Goal: Information Seeking & Learning: Learn about a topic

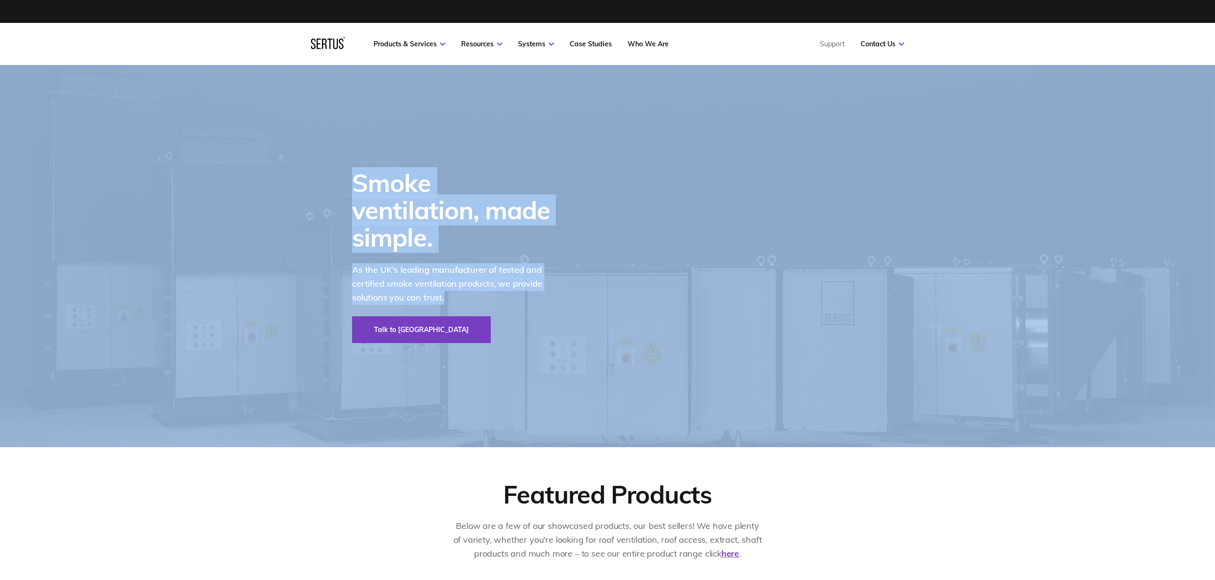
drag, startPoint x: 605, startPoint y: 357, endPoint x: 245, endPoint y: 136, distance: 422.4
click at [245, 136] on div "Smoke ventilation, made simple. As the UK's leading manufacturer of tested and …" at bounding box center [607, 256] width 1215 height 383
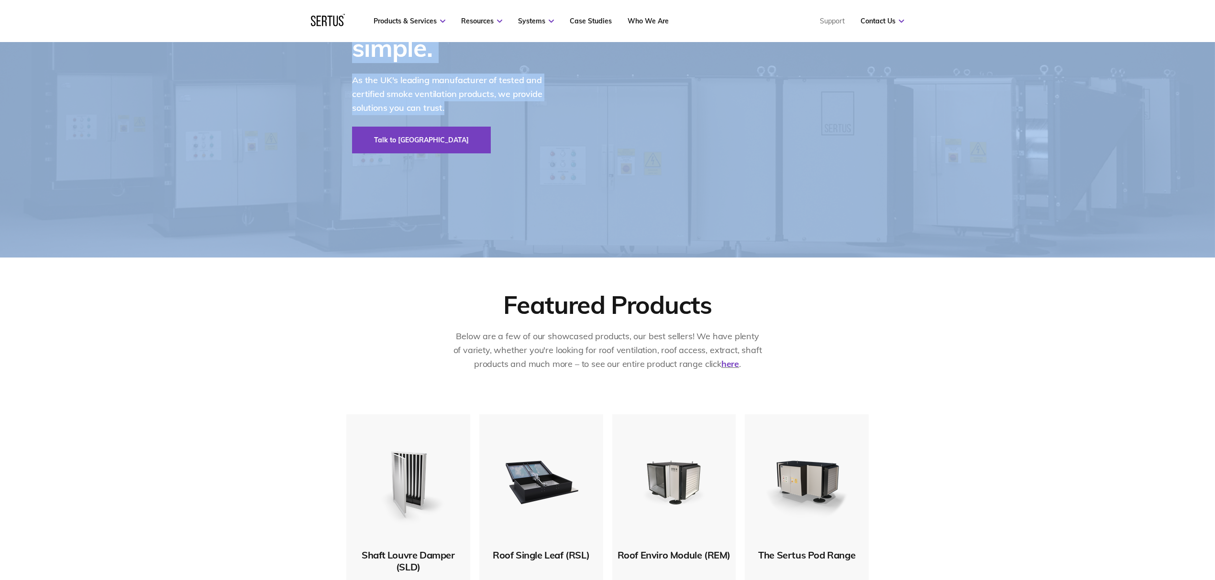
scroll to position [191, 0]
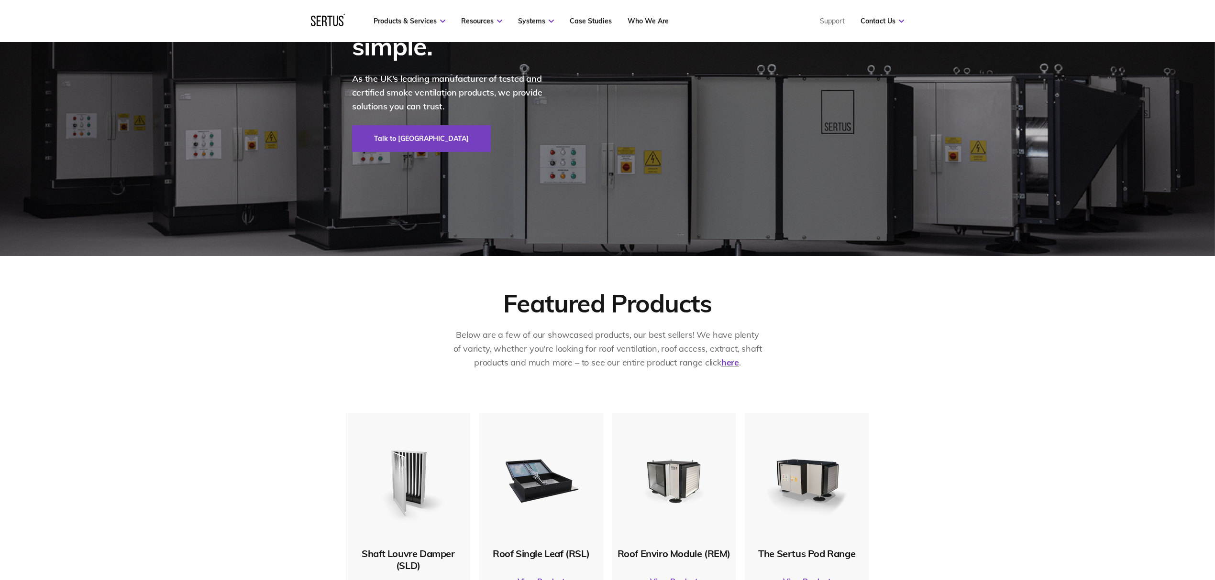
click at [472, 212] on div "Smoke ventilation, made simple. As the UK's leading manufacturer of tested and …" at bounding box center [452, 65] width 250 height 383
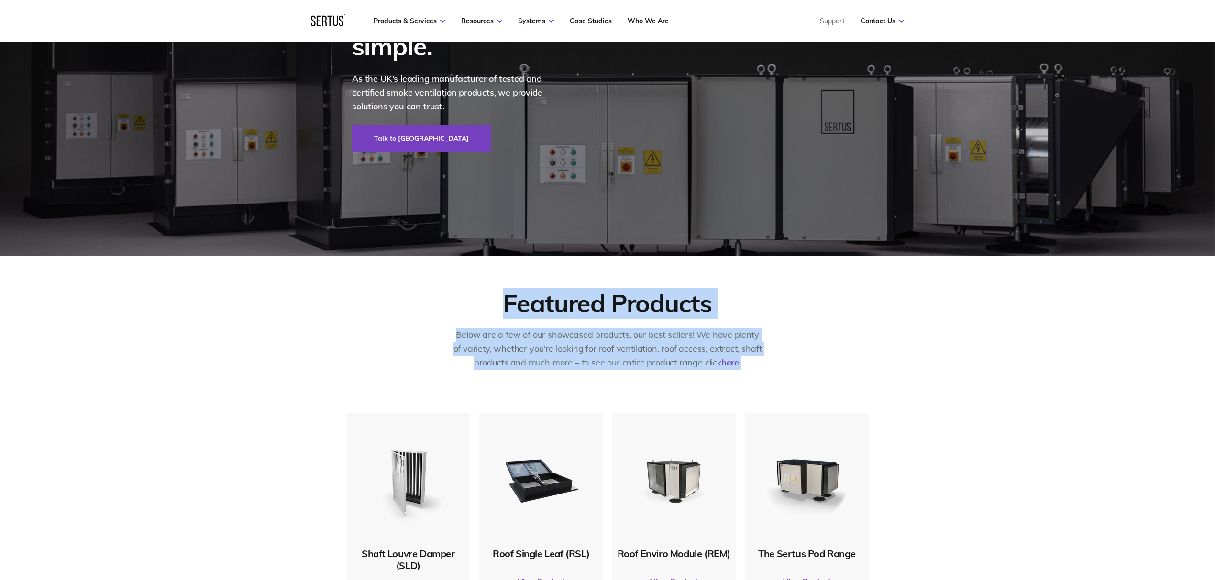
drag, startPoint x: 465, startPoint y: 268, endPoint x: 813, endPoint y: 389, distance: 368.5
click at [814, 389] on div "Featured Products Below are a few of our showcased products, our best sellers! …" at bounding box center [607, 334] width 1215 height 157
drag, startPoint x: 813, startPoint y: 389, endPoint x: 808, endPoint y: 387, distance: 5.6
click at [811, 389] on div "Featured Products Below are a few of our showcased products, our best sellers! …" at bounding box center [607, 334] width 1215 height 157
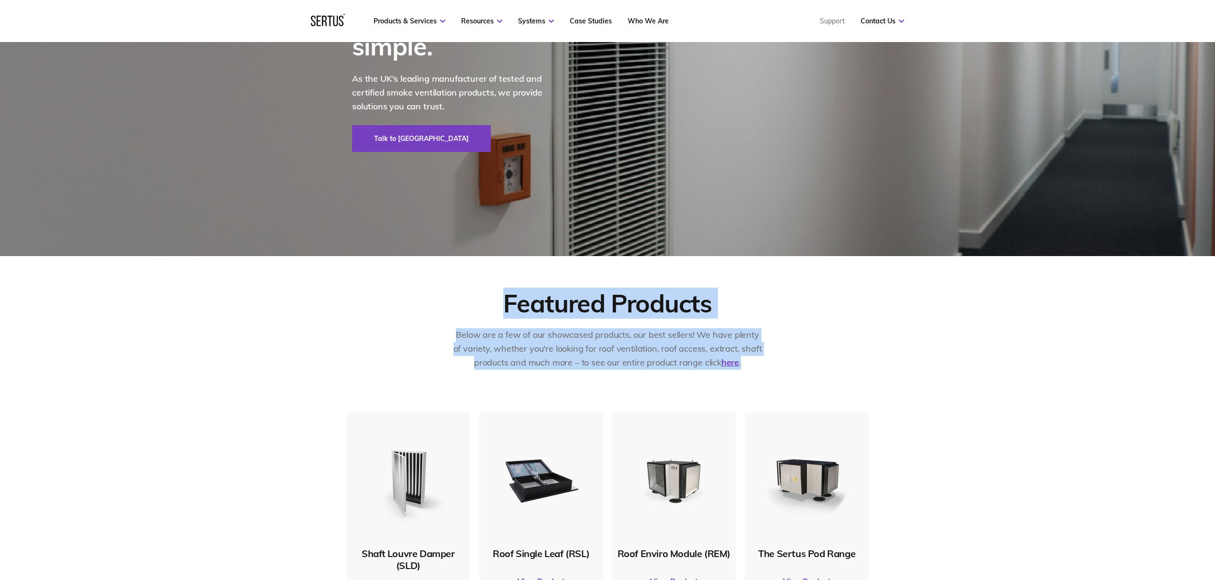
click at [775, 379] on div "Featured Products Below are a few of our showcased products, our best sellers! …" at bounding box center [607, 335] width 522 height 94
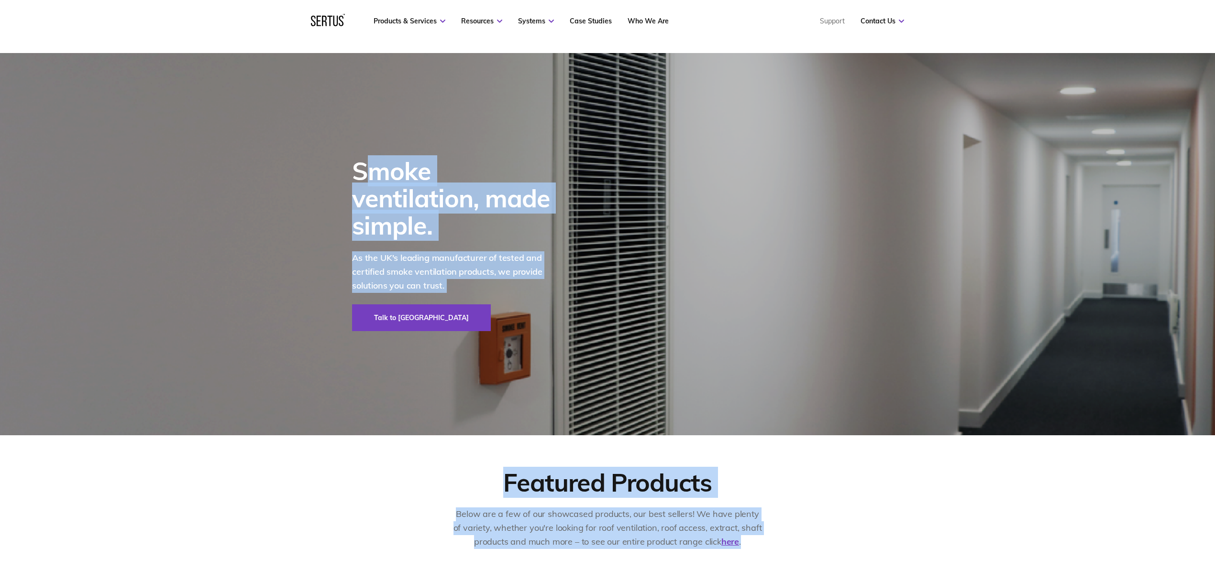
scroll to position [0, 0]
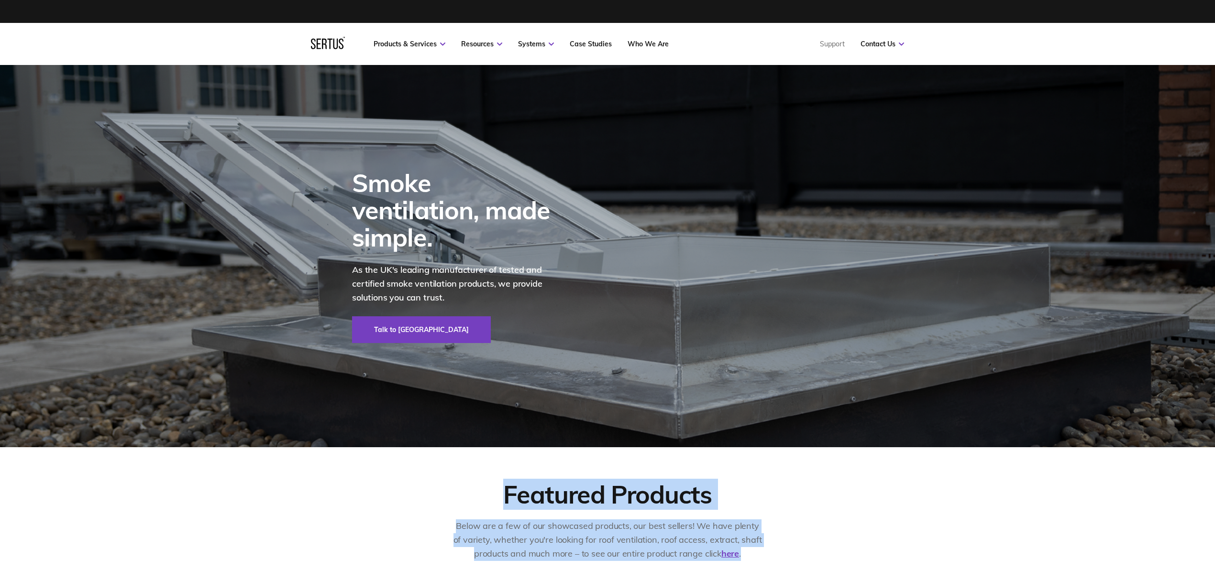
drag, startPoint x: 795, startPoint y: 381, endPoint x: 531, endPoint y: 290, distance: 279.1
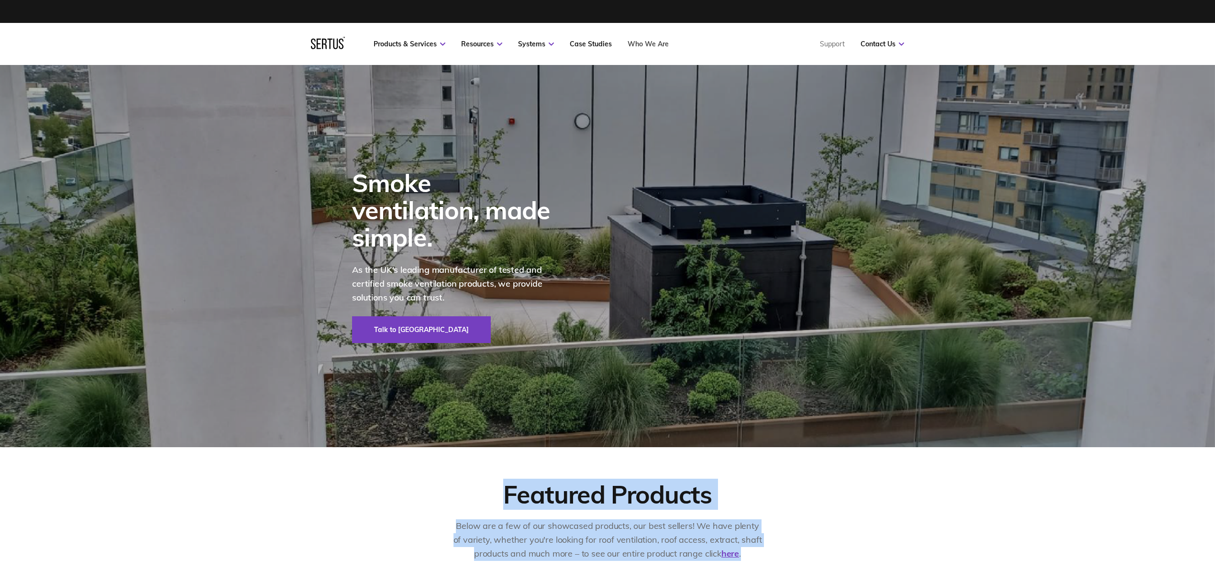
click at [632, 45] on link "Who We Are" at bounding box center [647, 44] width 41 height 9
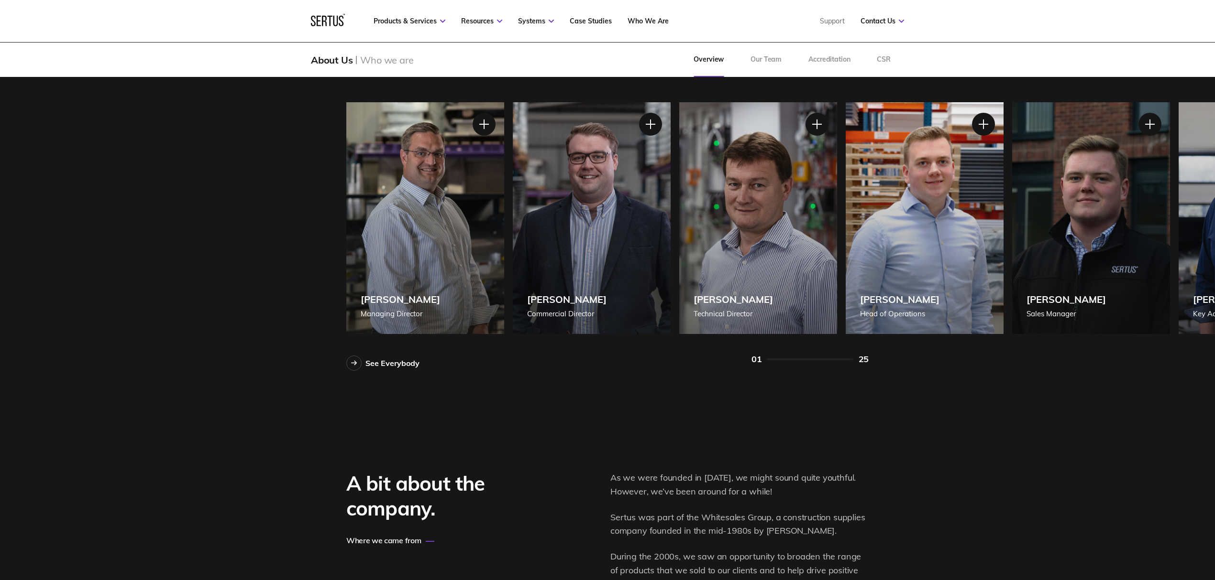
scroll to position [829, 0]
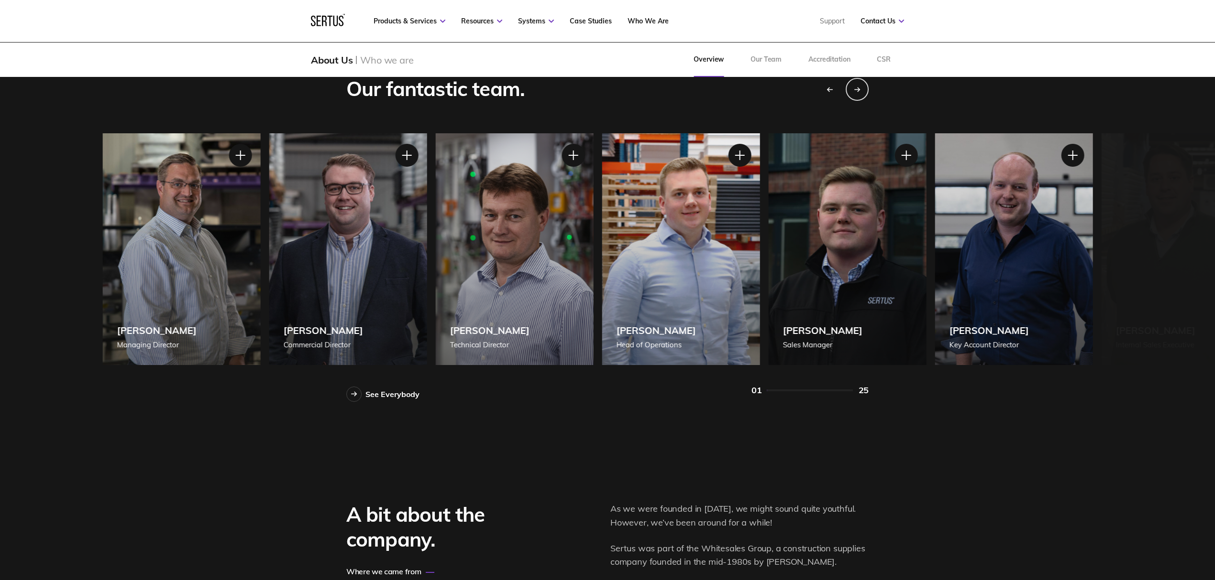
click at [768, 304] on div "[PERSON_NAME] Sales Manager" at bounding box center [847, 249] width 158 height 232
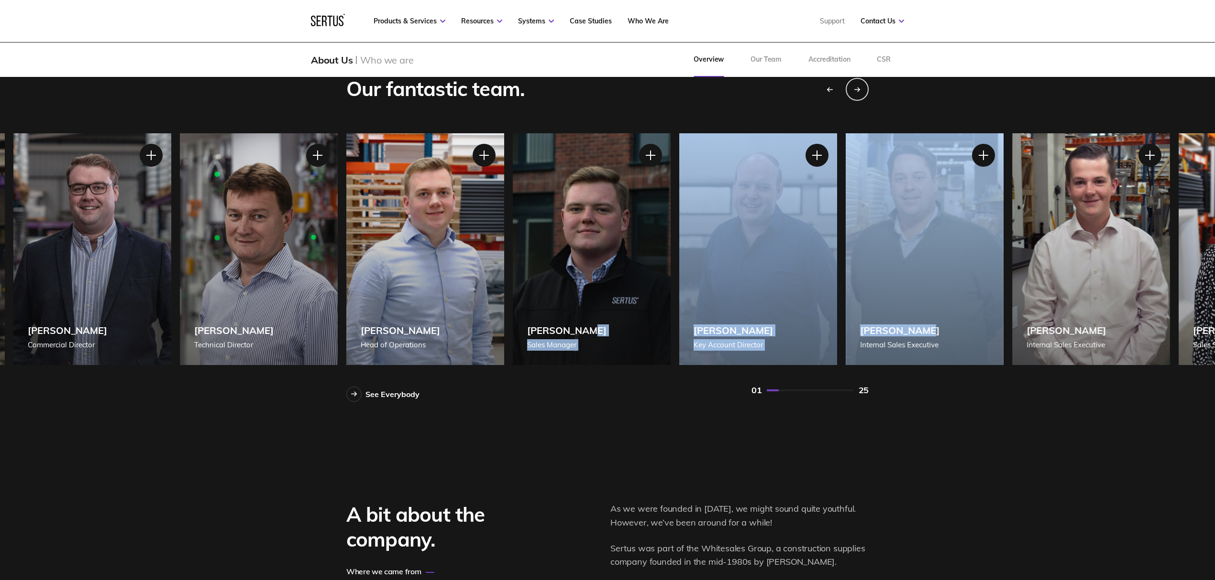
drag, startPoint x: 997, startPoint y: 296, endPoint x: 603, endPoint y: 315, distance: 394.9
click at [601, 315] on div "Our fantastic team. See Everybody [PERSON_NAME] Managing Director [PERSON_NAME]…" at bounding box center [607, 234] width 1215 height 404
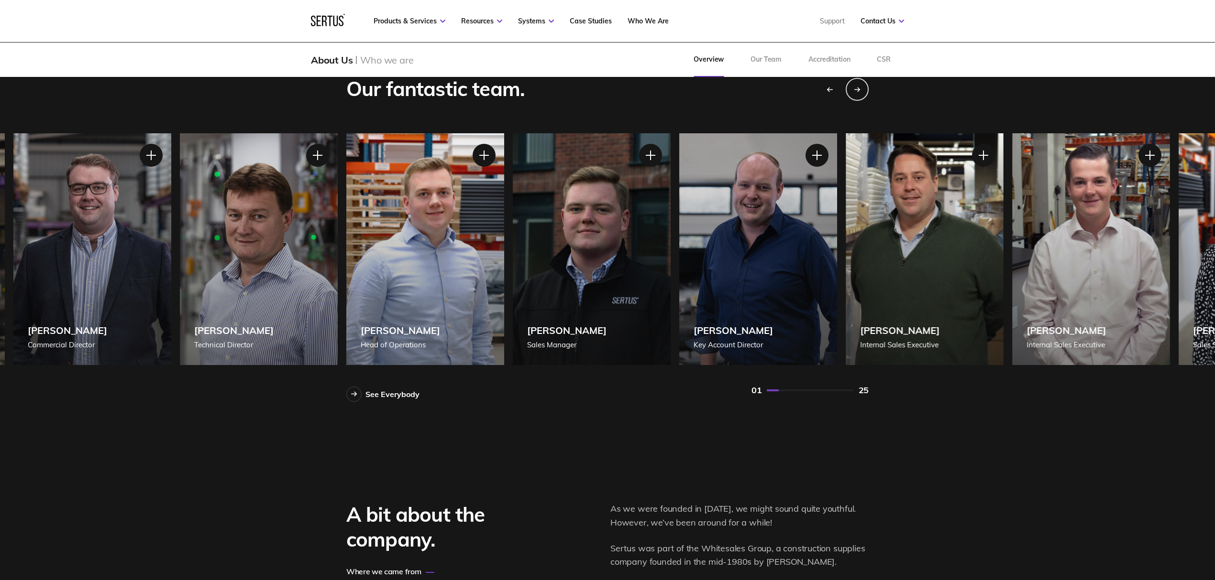
click at [1007, 427] on div "Our fantastic team. See Everybody [PERSON_NAME] Managing Director [PERSON_NAME]…" at bounding box center [607, 234] width 1215 height 404
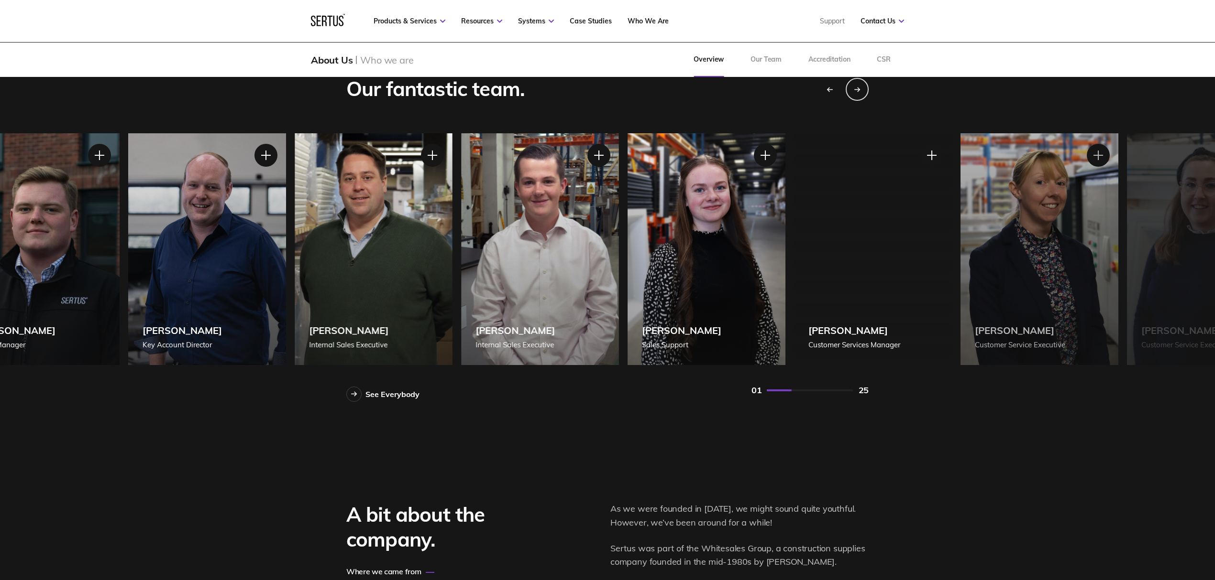
click at [533, 309] on div "[PERSON_NAME] Internal Sales Executive" at bounding box center [540, 249] width 158 height 232
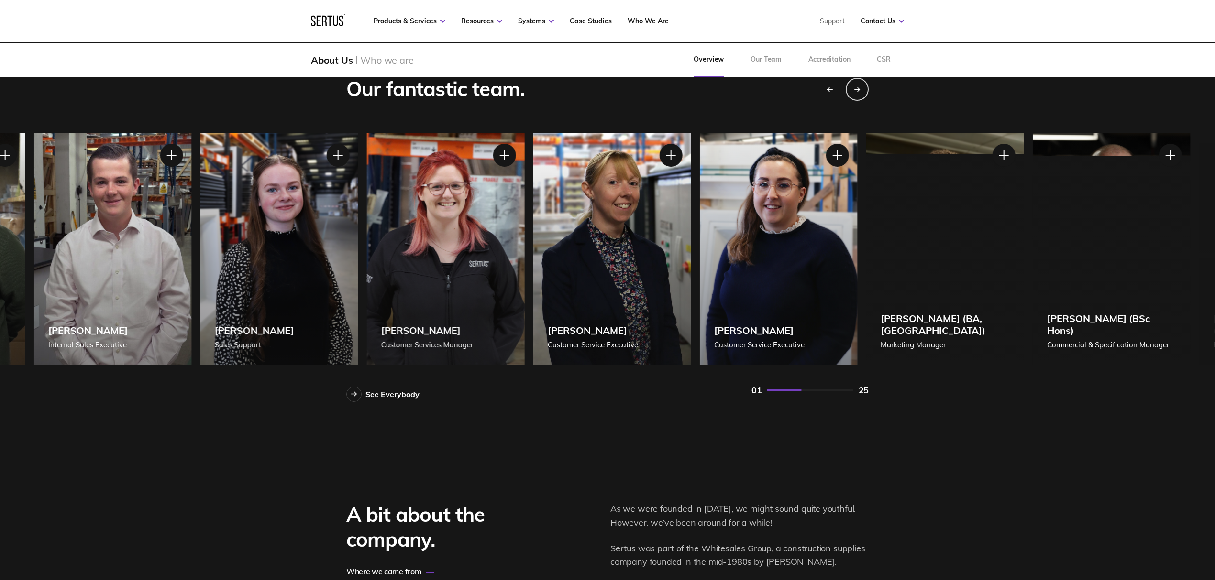
click at [456, 310] on div "[PERSON_NAME] Customer Services Manager" at bounding box center [446, 249] width 158 height 232
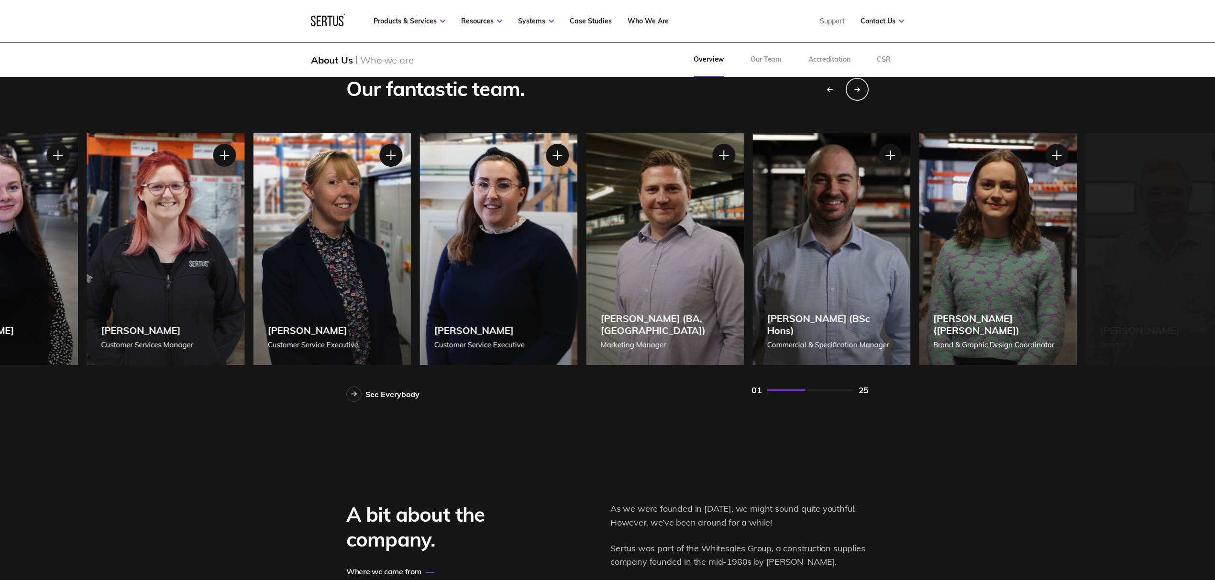
click at [649, 266] on div "[PERSON_NAME] (BA, [GEOGRAPHIC_DATA]) Marketing Manager" at bounding box center [665, 249] width 158 height 232
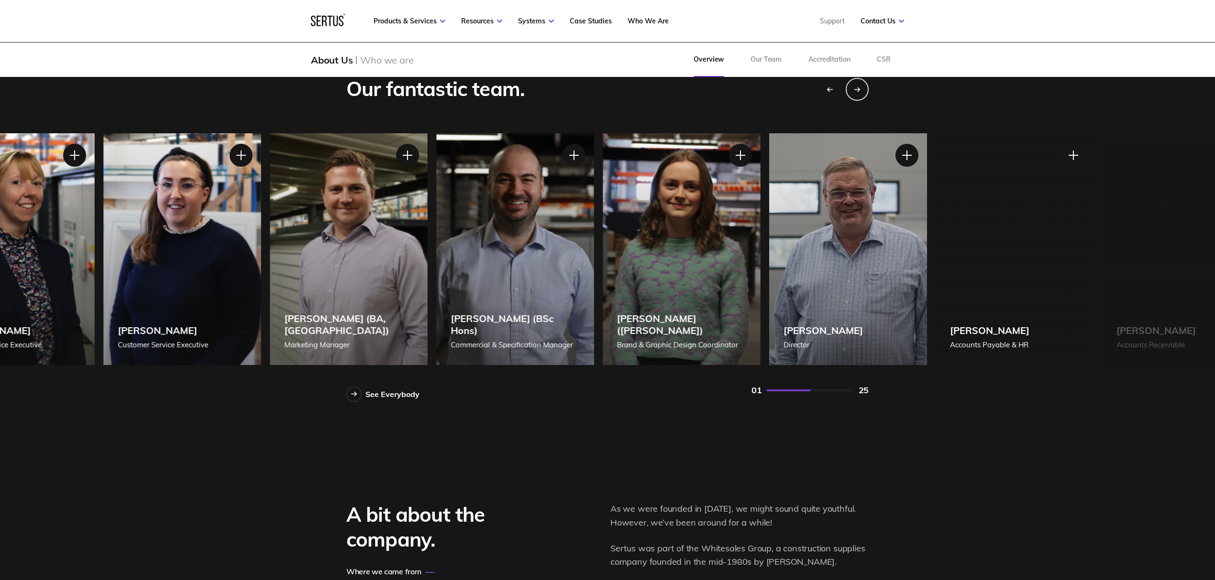
click at [713, 316] on div "[PERSON_NAME] ([PERSON_NAME]) Brand & Graphic Design Coordinator" at bounding box center [681, 249] width 158 height 232
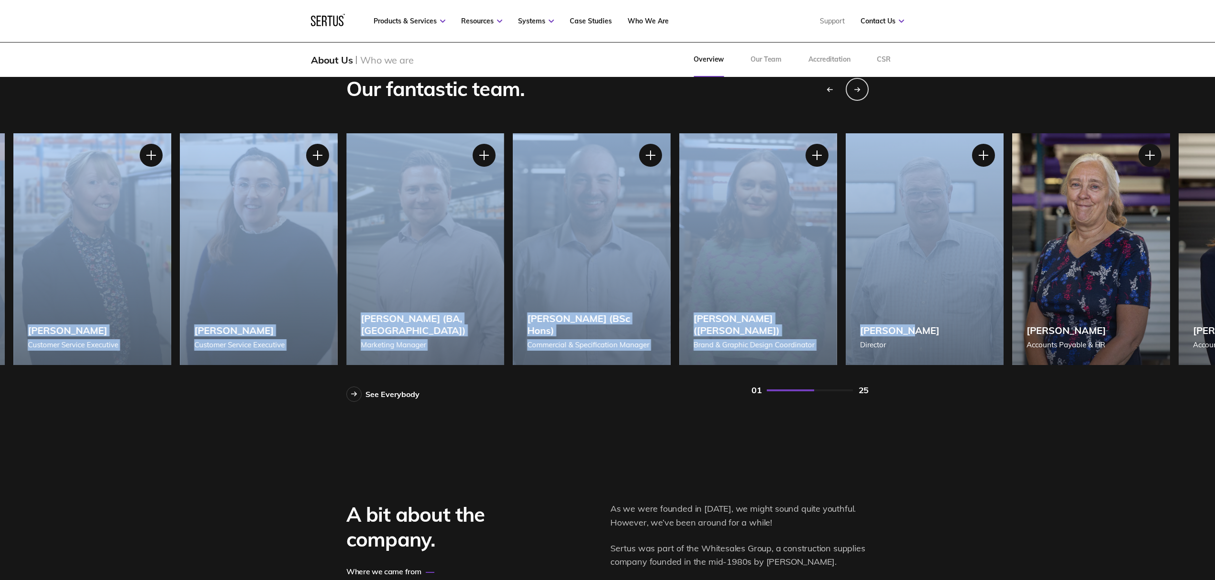
drag, startPoint x: 975, startPoint y: 314, endPoint x: 498, endPoint y: 313, distance: 477.7
click at [498, 313] on div "Our fantastic team. See Everybody [PERSON_NAME] Managing Director [PERSON_NAME]…" at bounding box center [607, 234] width 1215 height 404
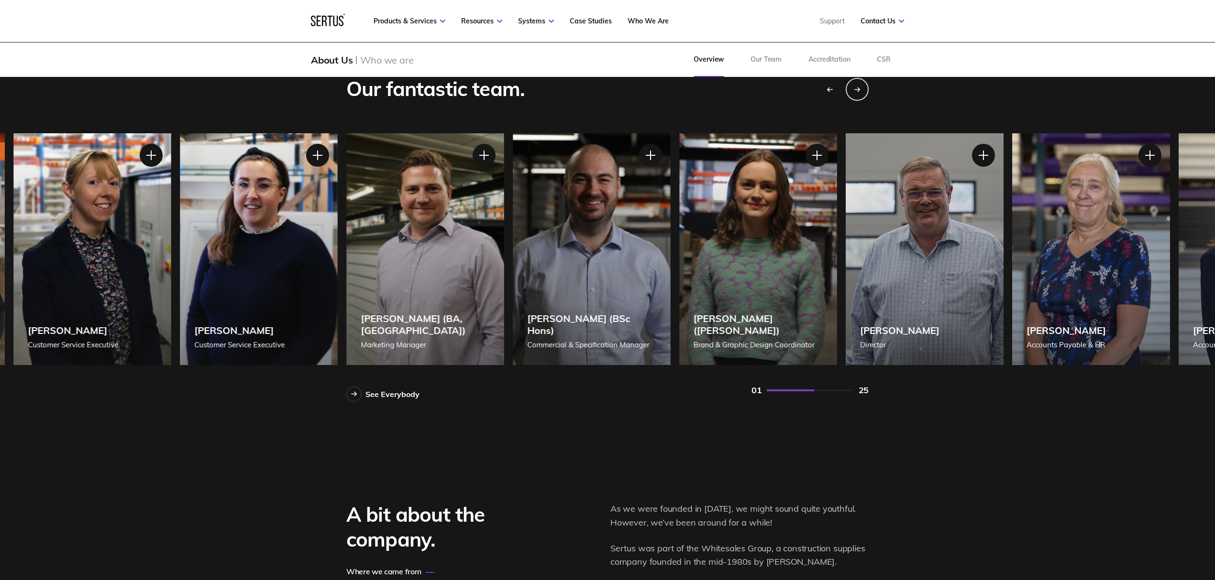
click at [1005, 308] on div "Our fantastic team. See Everybody [PERSON_NAME] Managing Director [PERSON_NAME]…" at bounding box center [607, 234] width 1215 height 404
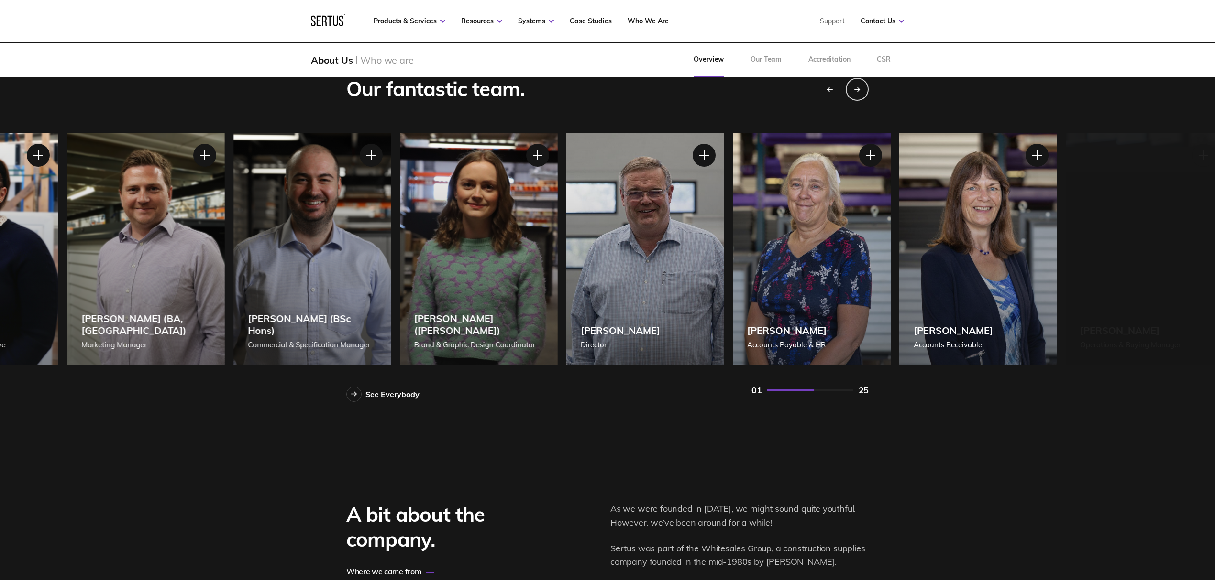
click at [566, 305] on div "[PERSON_NAME] Director" at bounding box center [645, 249] width 158 height 232
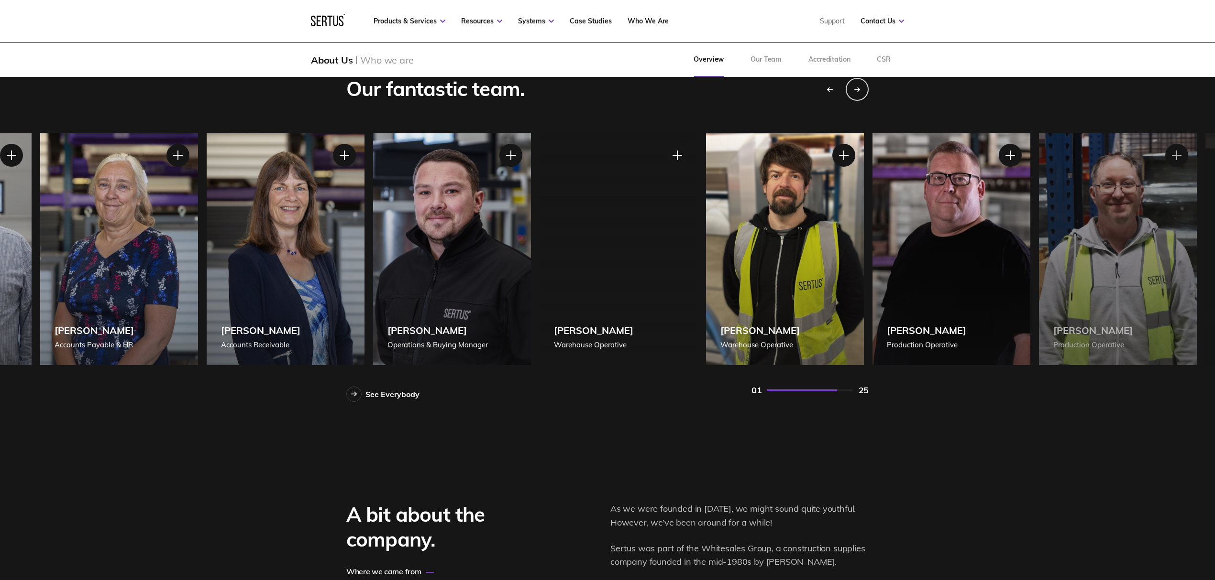
click at [492, 304] on div "[PERSON_NAME] Operations & Buying Manager" at bounding box center [452, 249] width 158 height 232
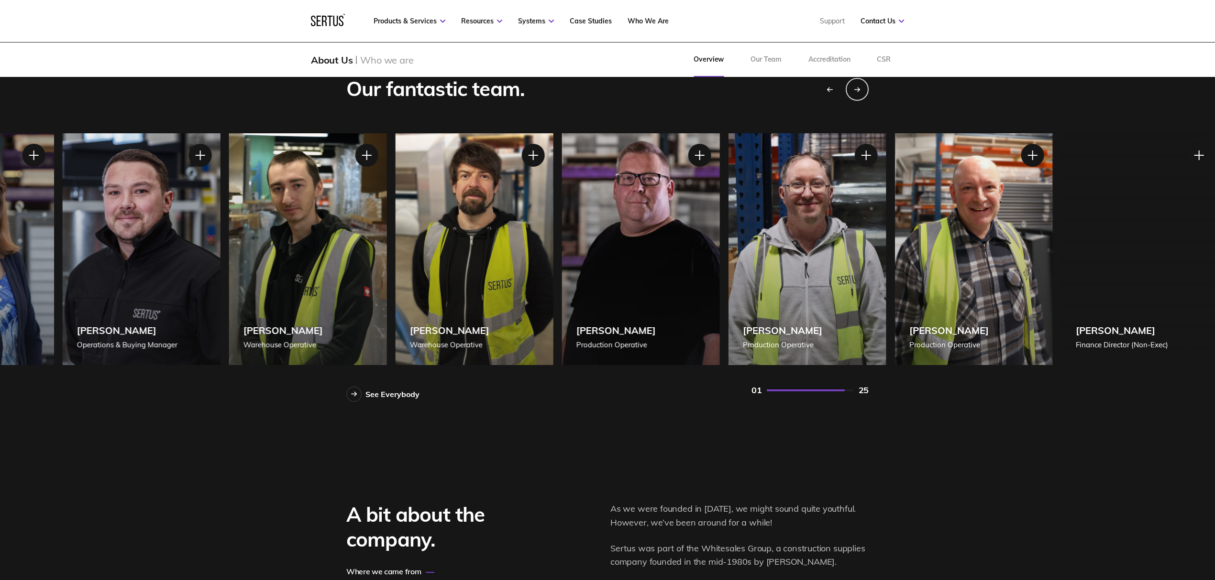
click at [660, 296] on div "[PERSON_NAME] Production Operative" at bounding box center [641, 249] width 158 height 232
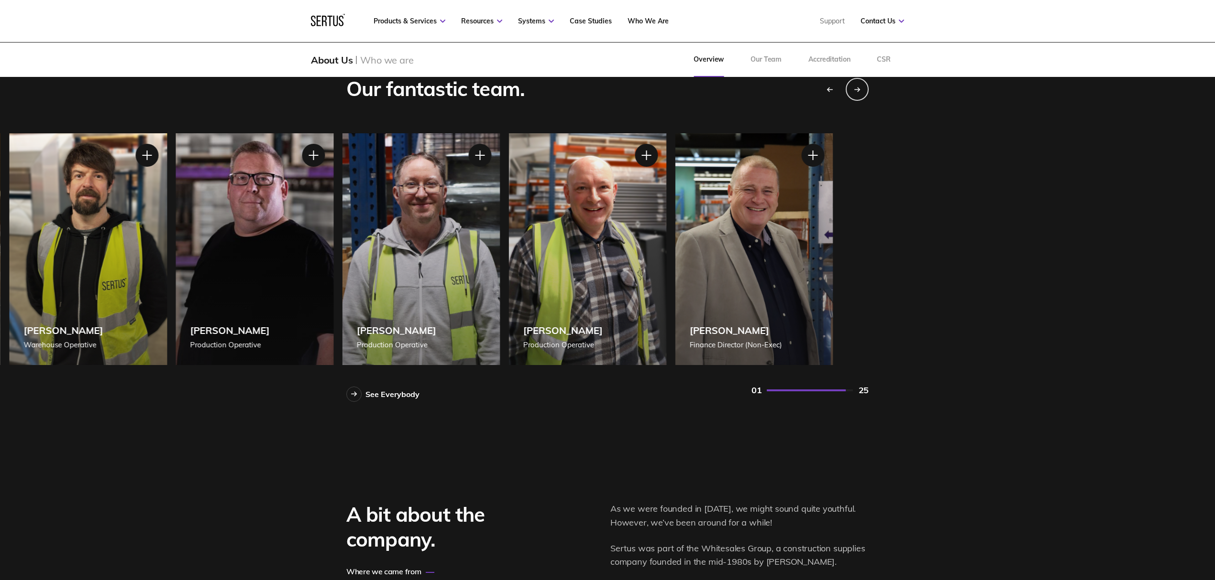
click at [592, 347] on div "[PERSON_NAME] Production Operative" at bounding box center [587, 249] width 158 height 232
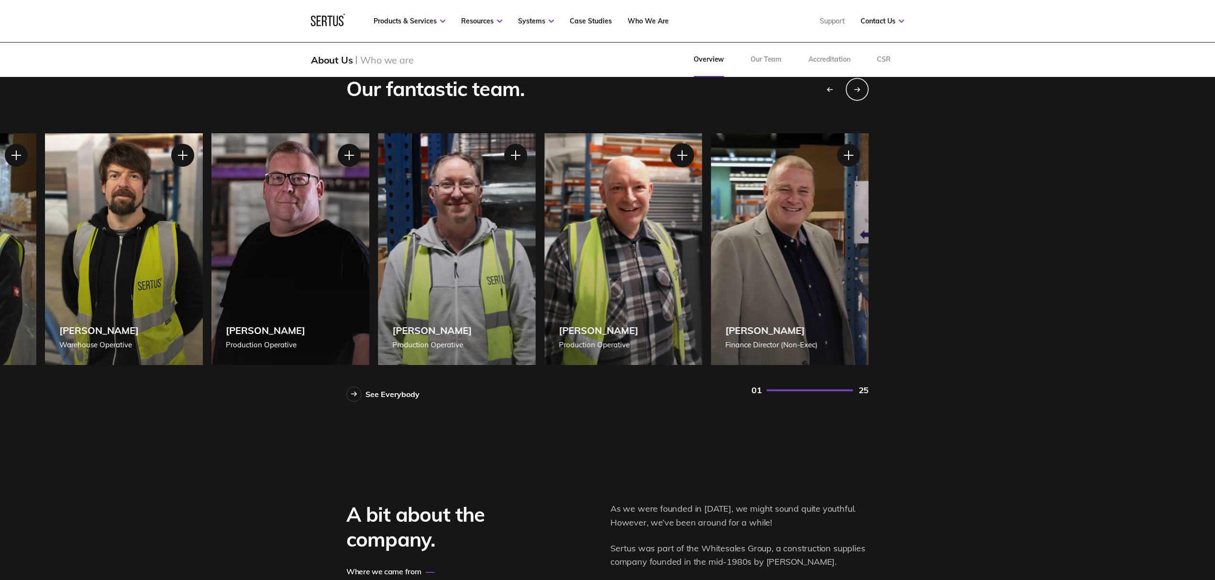
click at [677, 160] on div at bounding box center [682, 155] width 24 height 24
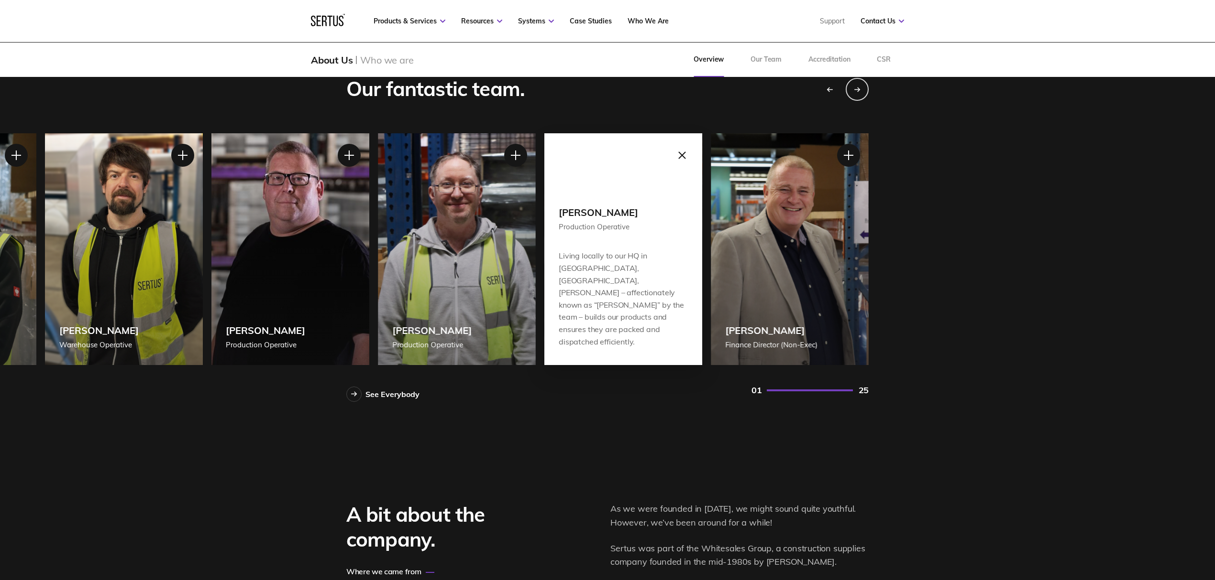
click at [444, 255] on div "[PERSON_NAME] Production Operative" at bounding box center [457, 249] width 158 height 232
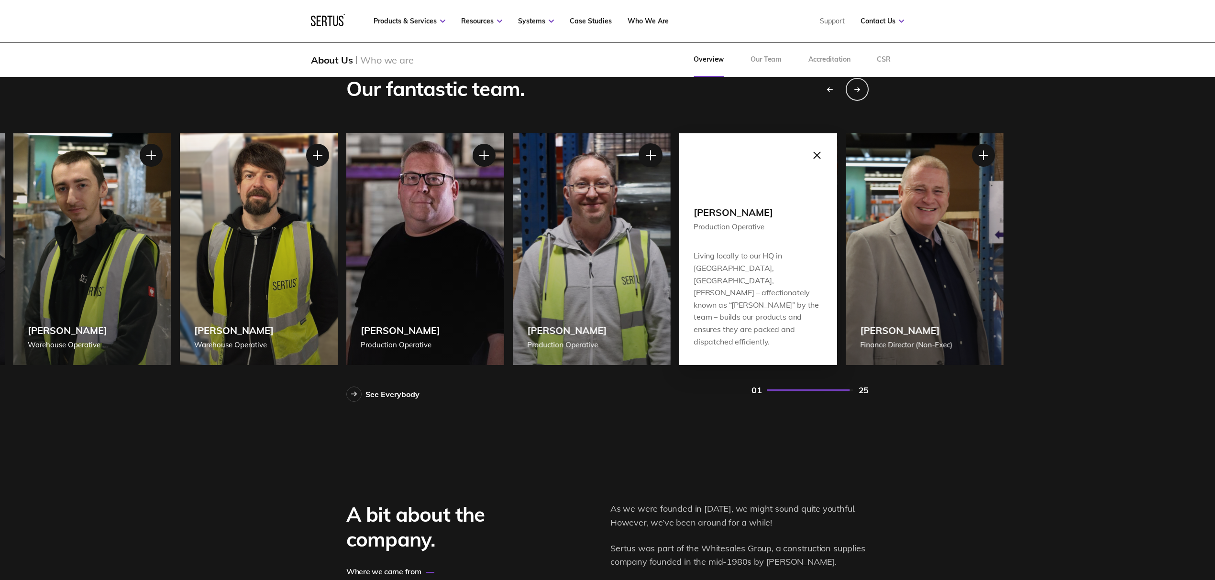
click at [653, 150] on div at bounding box center [650, 155] width 24 height 24
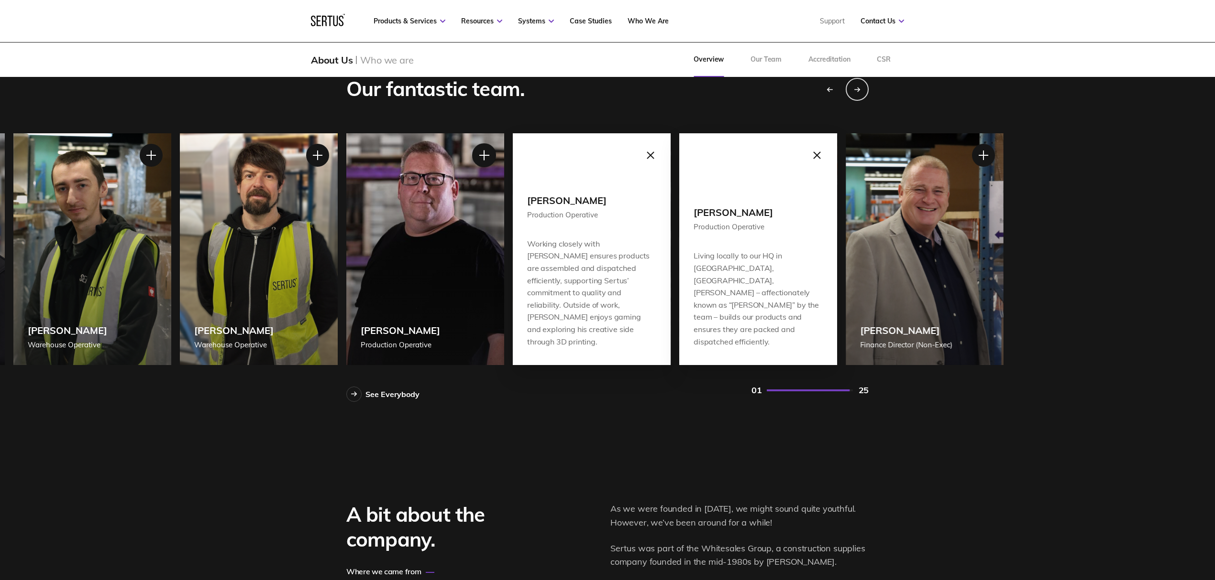
click at [483, 157] on div at bounding box center [484, 155] width 24 height 24
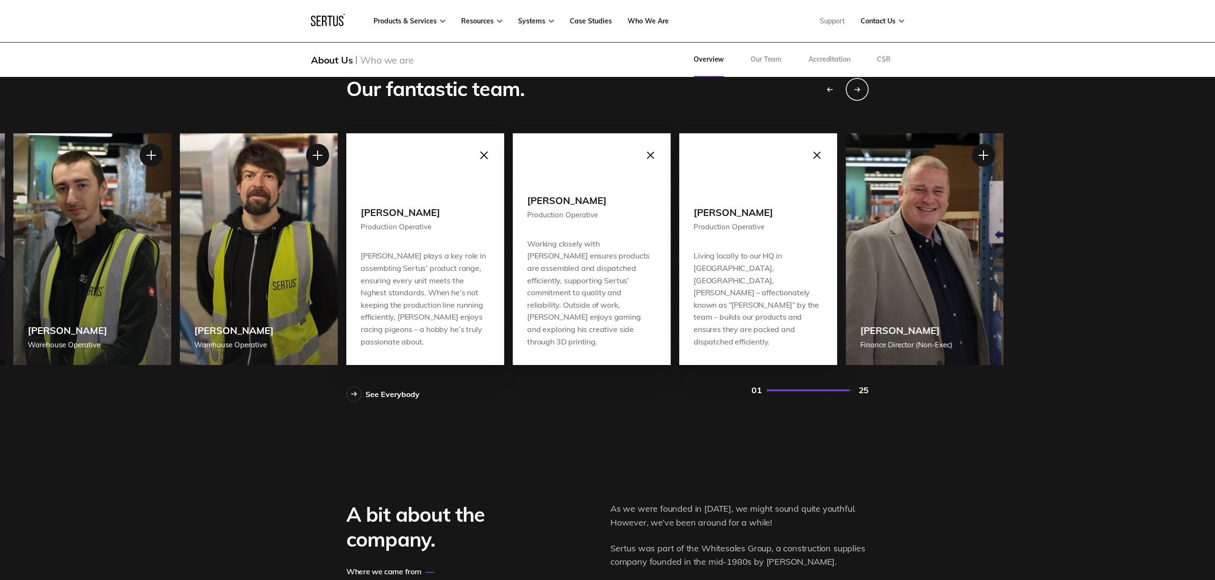
click at [494, 155] on div at bounding box center [484, 155] width 24 height 24
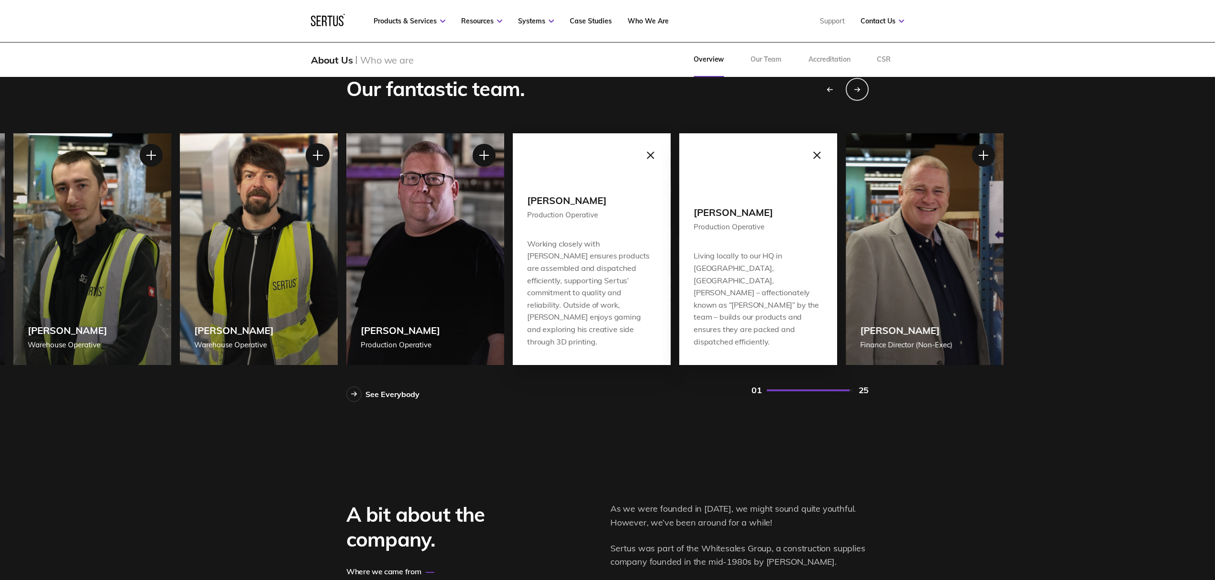
click at [315, 151] on div at bounding box center [318, 155] width 24 height 24
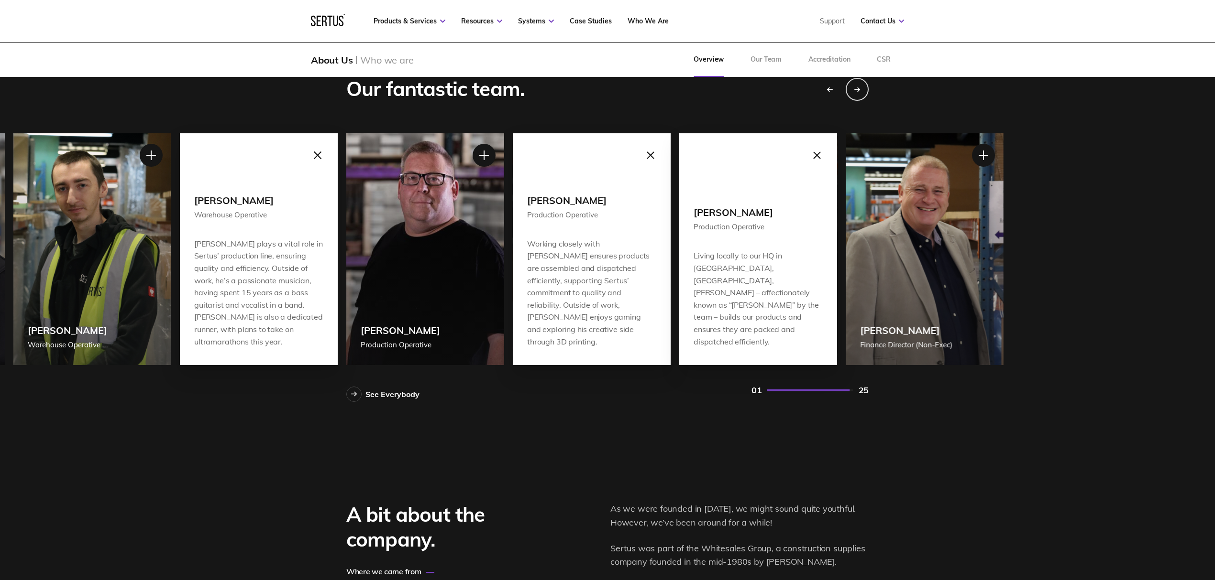
click at [315, 151] on div at bounding box center [318, 155] width 24 height 24
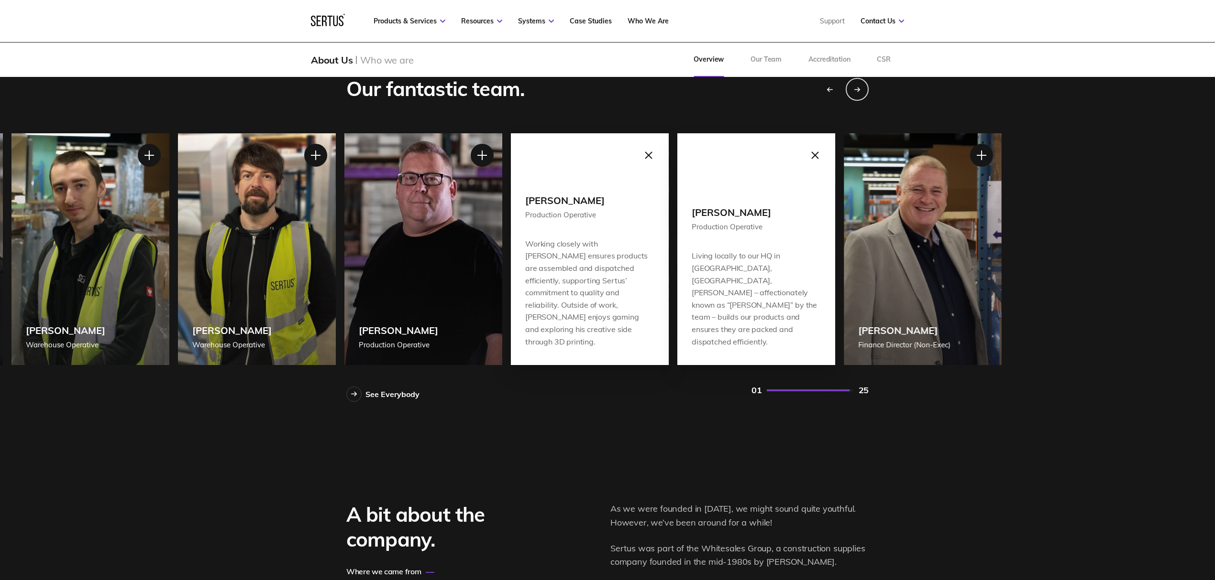
click at [161, 164] on div "[PERSON_NAME] Warehouse Operative" at bounding box center [90, 249] width 158 height 232
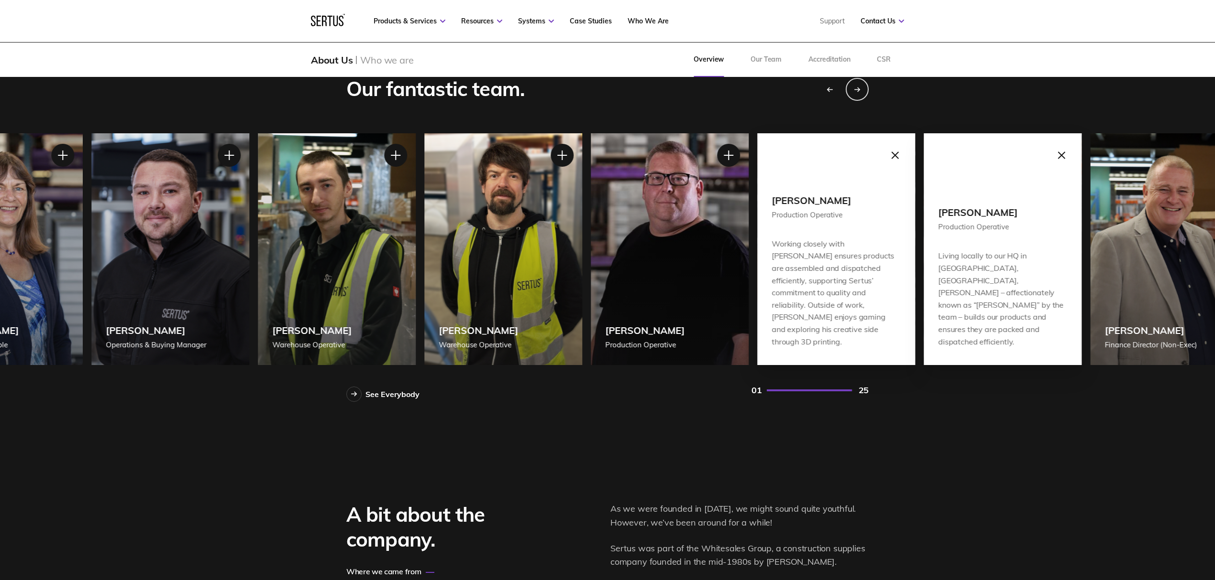
click at [733, 270] on div "[PERSON_NAME] Production Operative" at bounding box center [670, 249] width 158 height 232
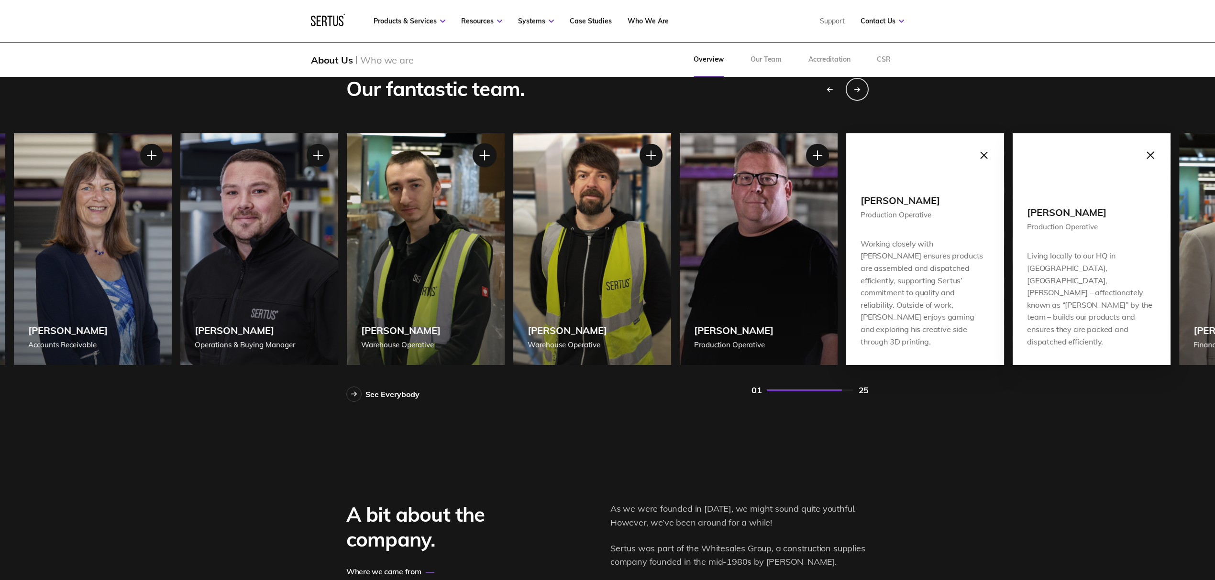
click at [494, 153] on div at bounding box center [484, 155] width 24 height 24
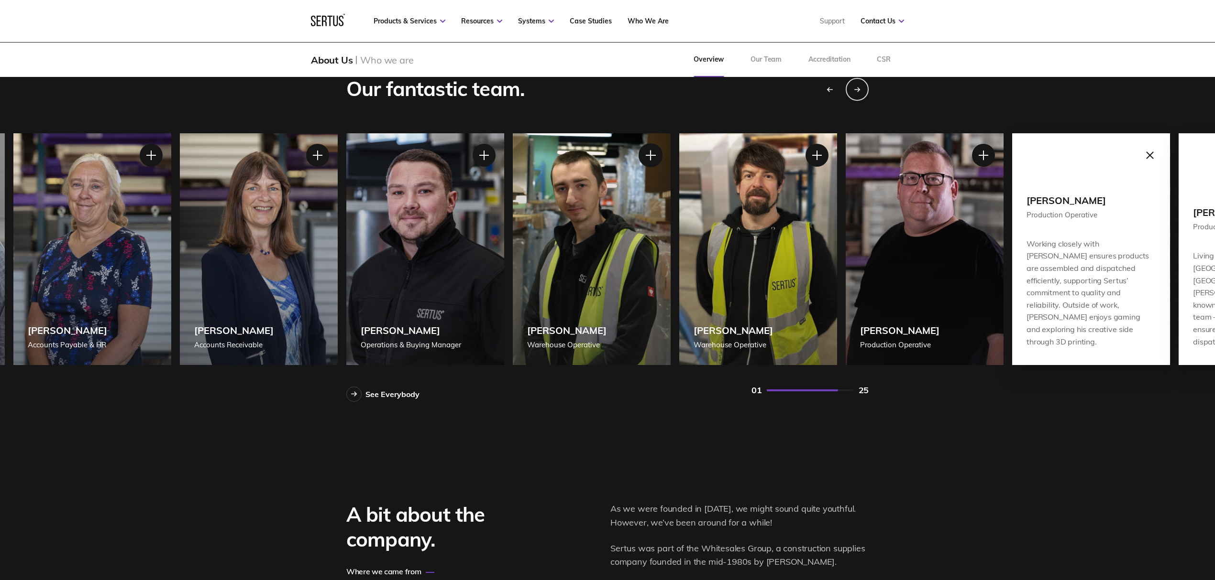
click at [651, 155] on div at bounding box center [650, 155] width 24 height 24
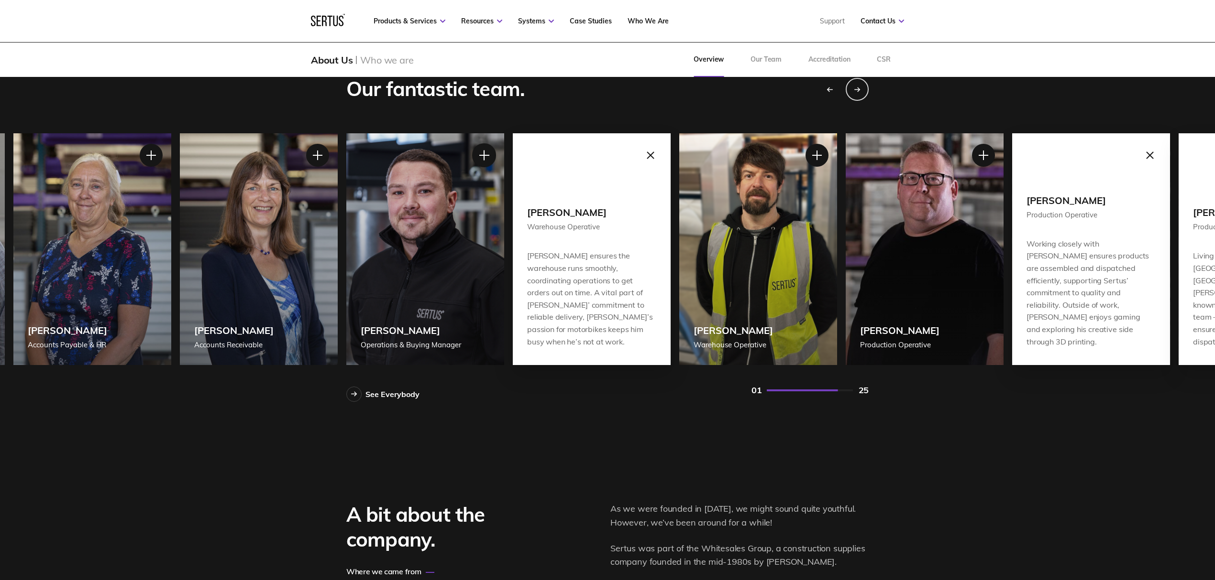
click at [479, 161] on div at bounding box center [484, 155] width 24 height 24
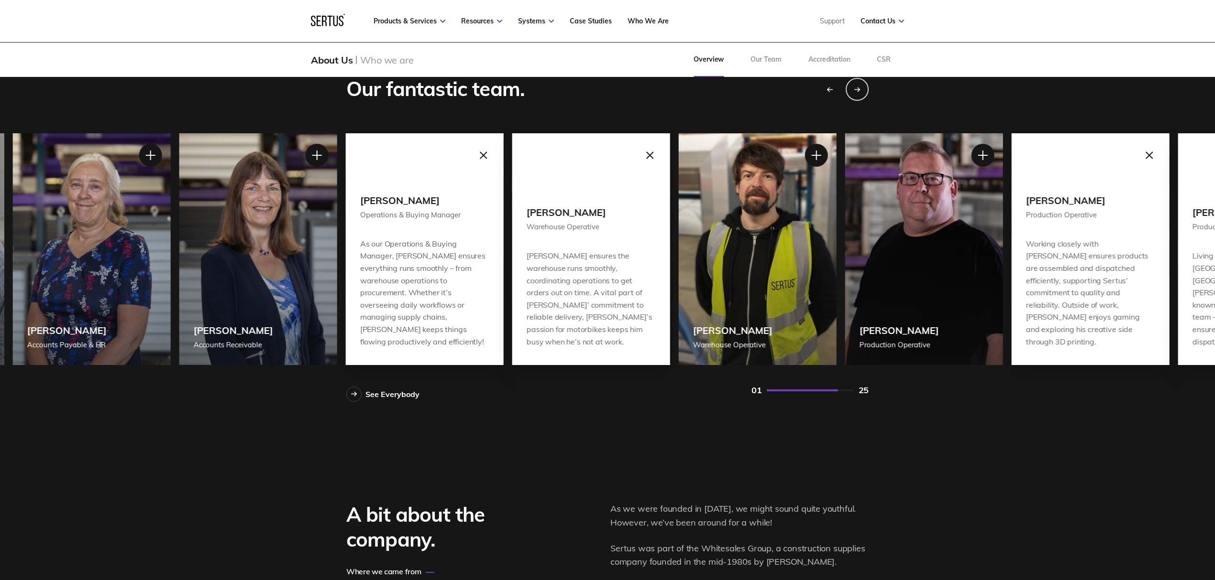
click at [322, 148] on div at bounding box center [317, 155] width 24 height 24
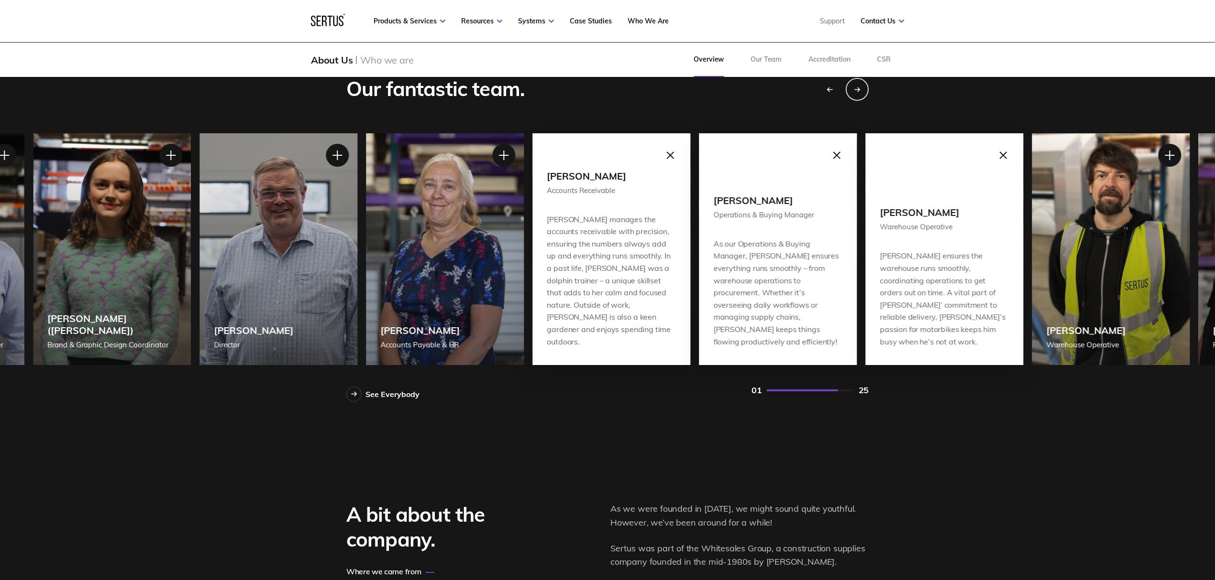
click at [651, 326] on div "[PERSON_NAME] manages the accounts receivable with precision, ensuring the numb…" at bounding box center [611, 280] width 129 height 135
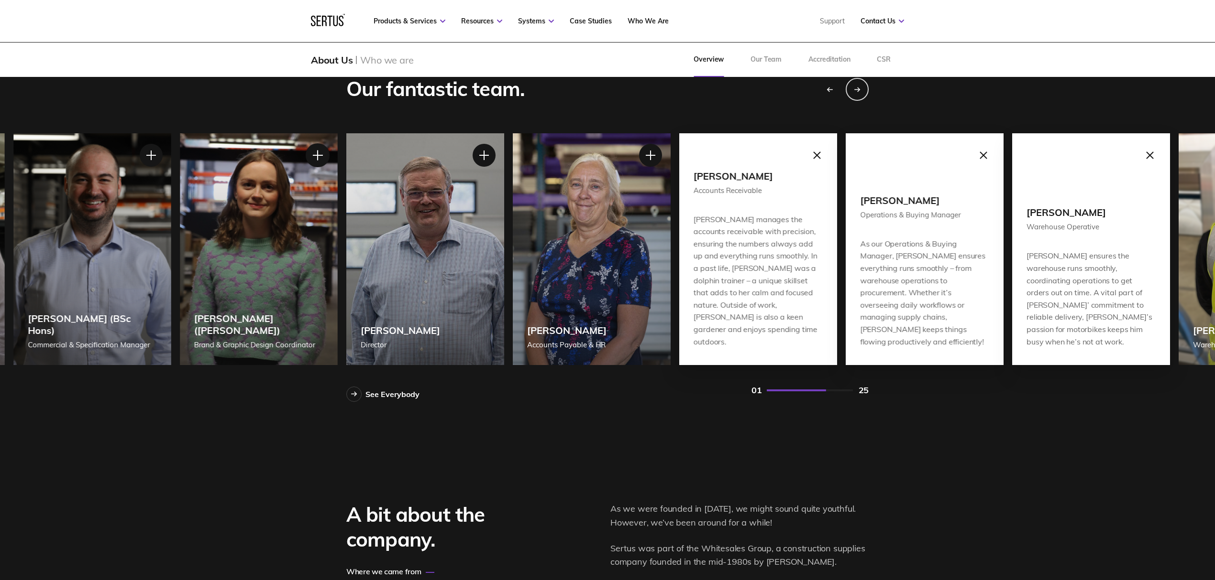
click at [316, 160] on div at bounding box center [318, 155] width 24 height 24
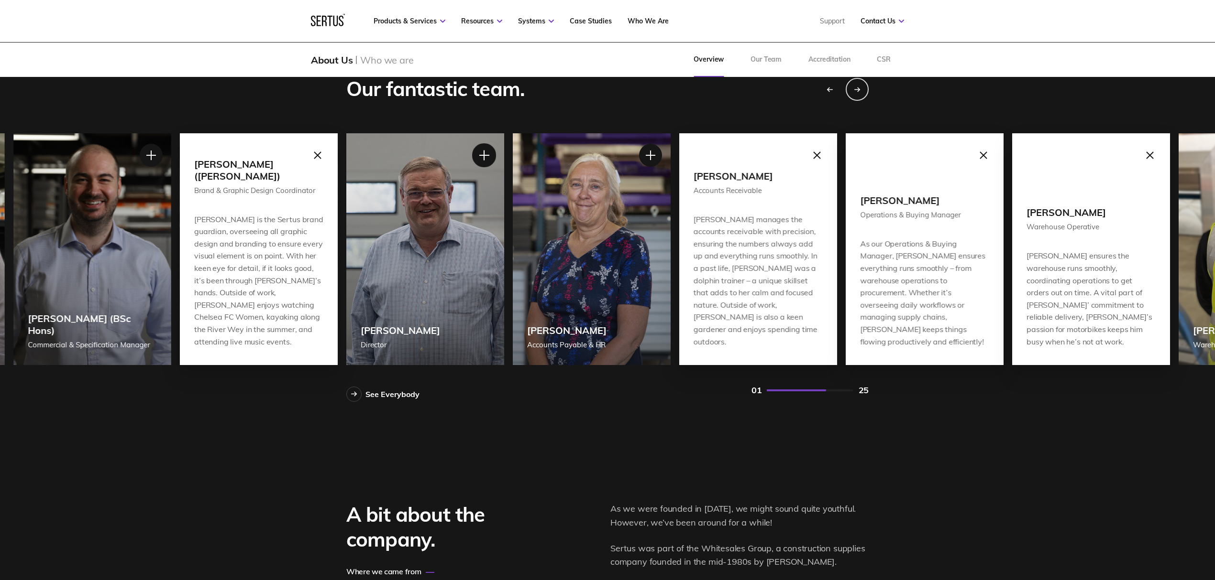
click at [492, 157] on div at bounding box center [484, 155] width 24 height 24
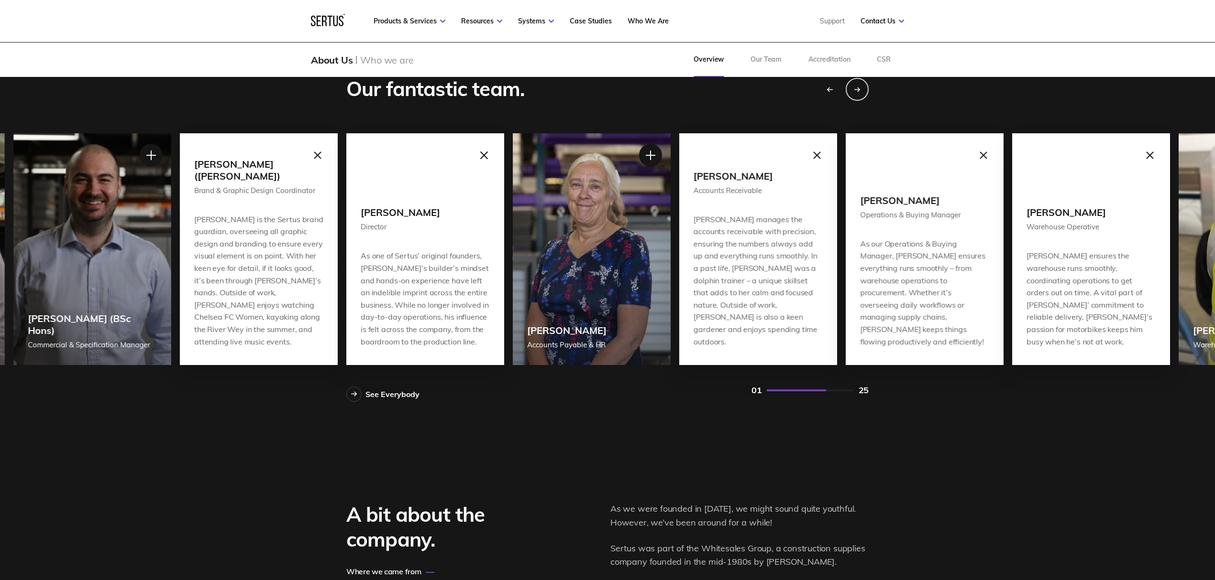
click at [479, 160] on div at bounding box center [484, 155] width 24 height 24
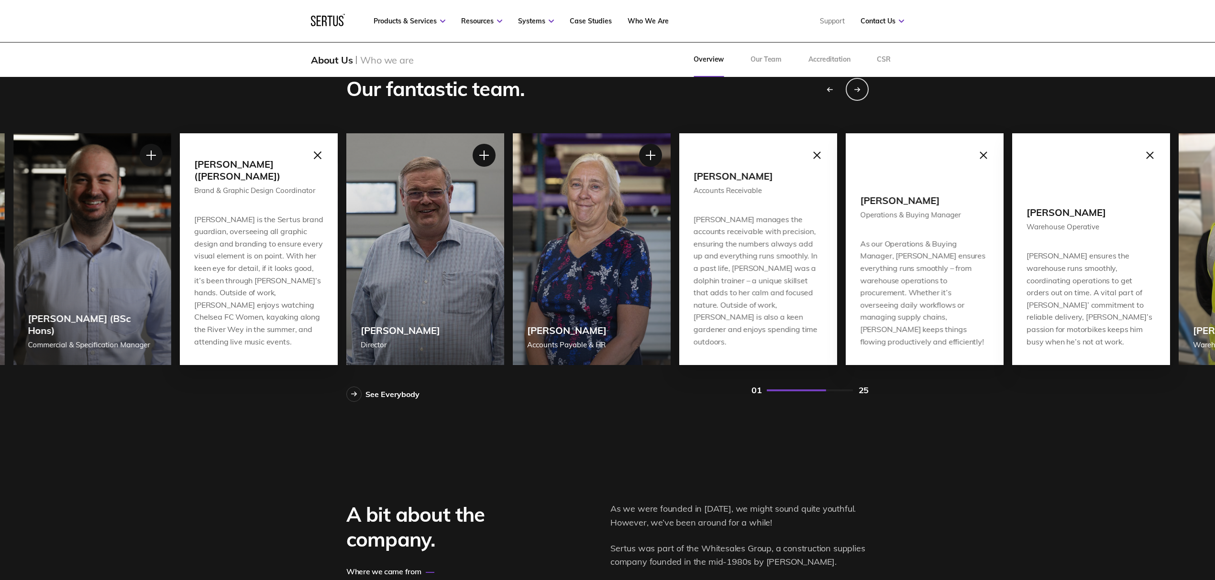
click at [318, 146] on div at bounding box center [318, 155] width 24 height 24
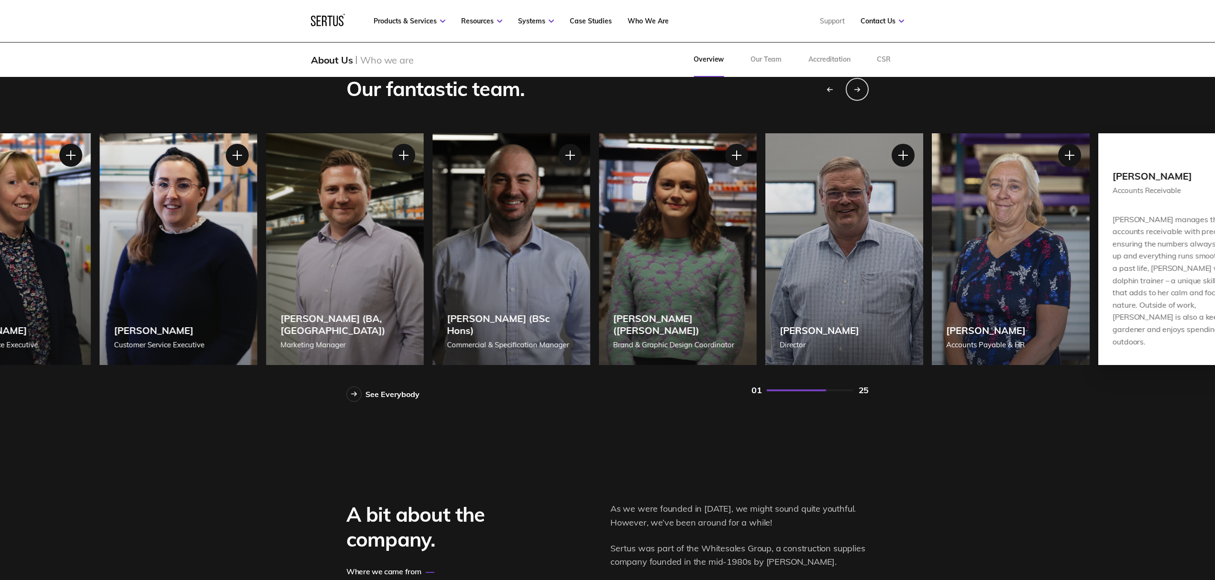
click at [749, 307] on div "[PERSON_NAME] ([PERSON_NAME]) Brand & Graphic Design Coordinator" at bounding box center [678, 249] width 158 height 232
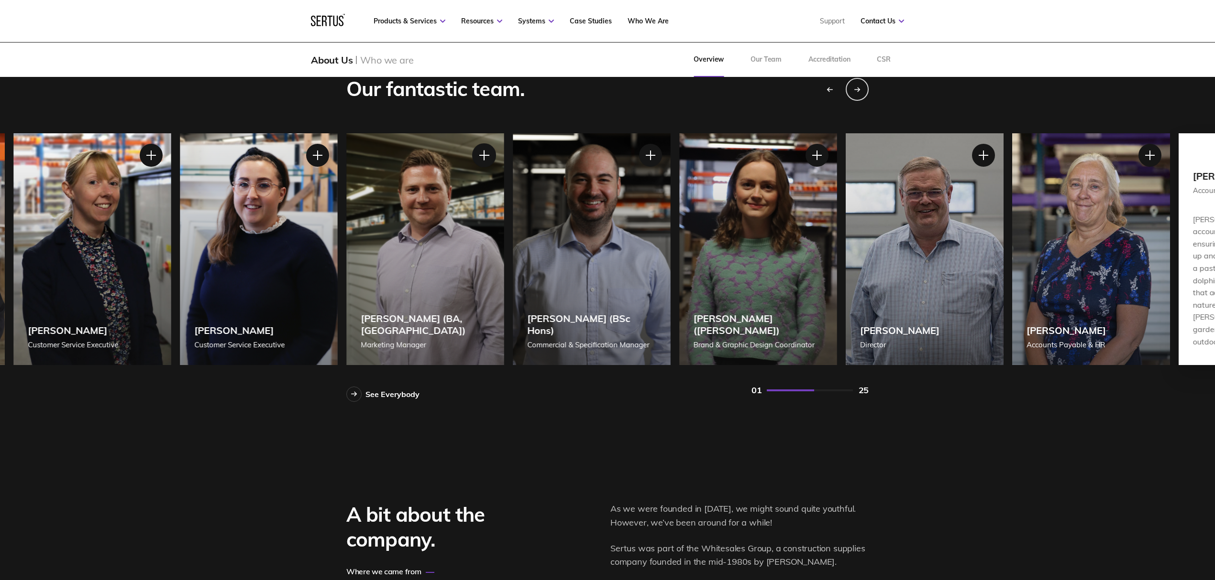
click at [482, 163] on div at bounding box center [484, 155] width 24 height 24
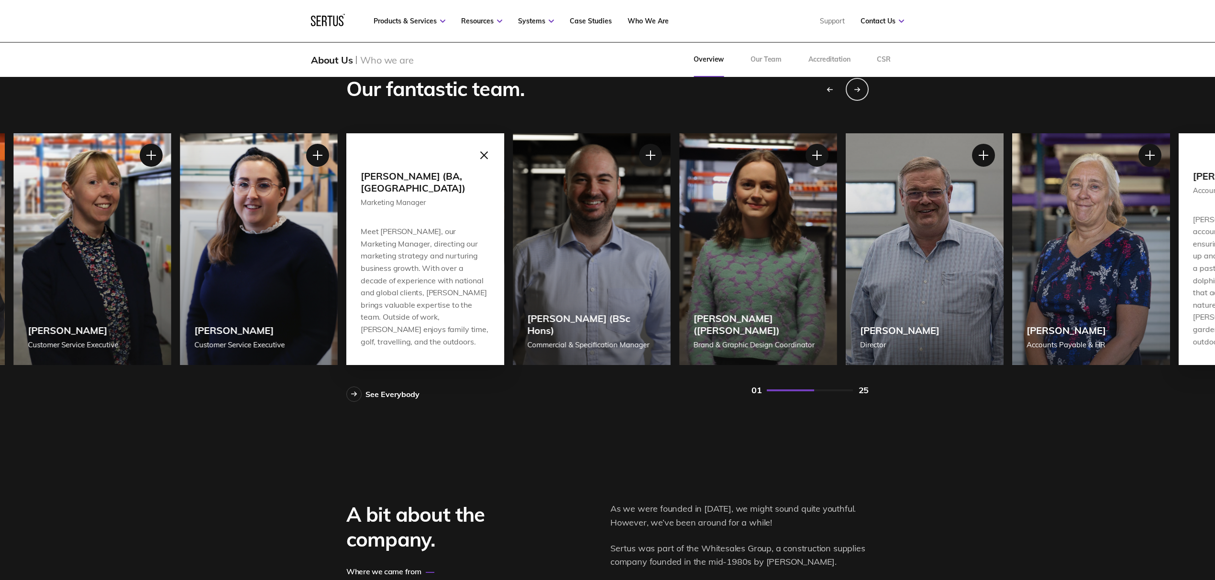
click at [482, 163] on div at bounding box center [484, 155] width 24 height 24
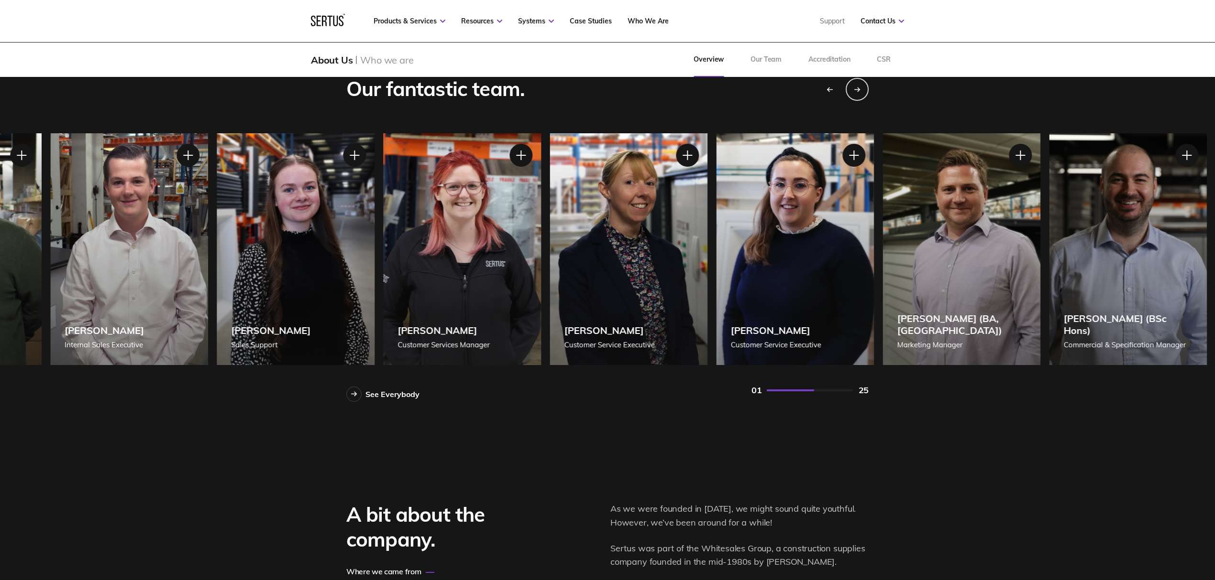
click at [886, 294] on div "[PERSON_NAME] (BA, [GEOGRAPHIC_DATA]) Marketing Manager" at bounding box center [961, 249] width 158 height 232
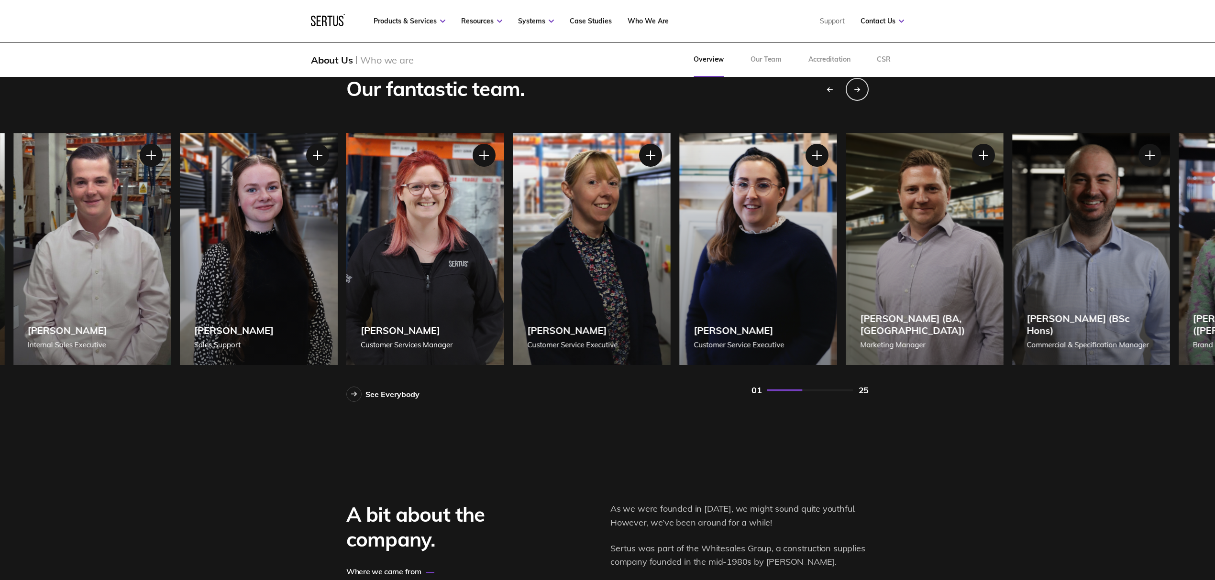
click at [504, 274] on div "[PERSON_NAME] Customer Services Manager" at bounding box center [425, 249] width 158 height 232
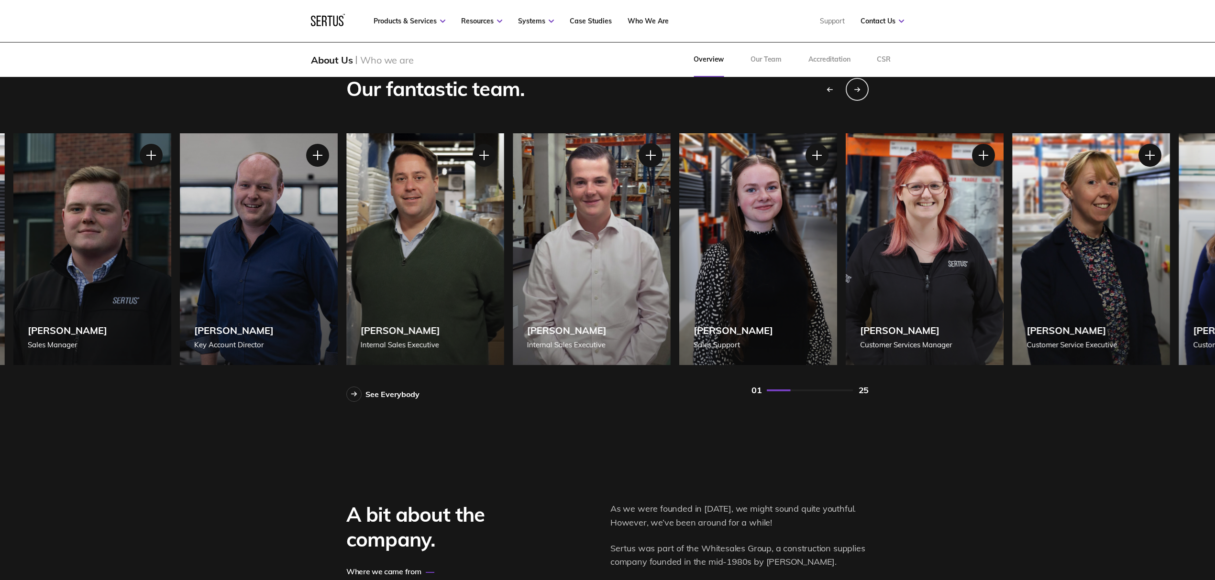
click at [651, 157] on div at bounding box center [650, 155] width 24 height 24
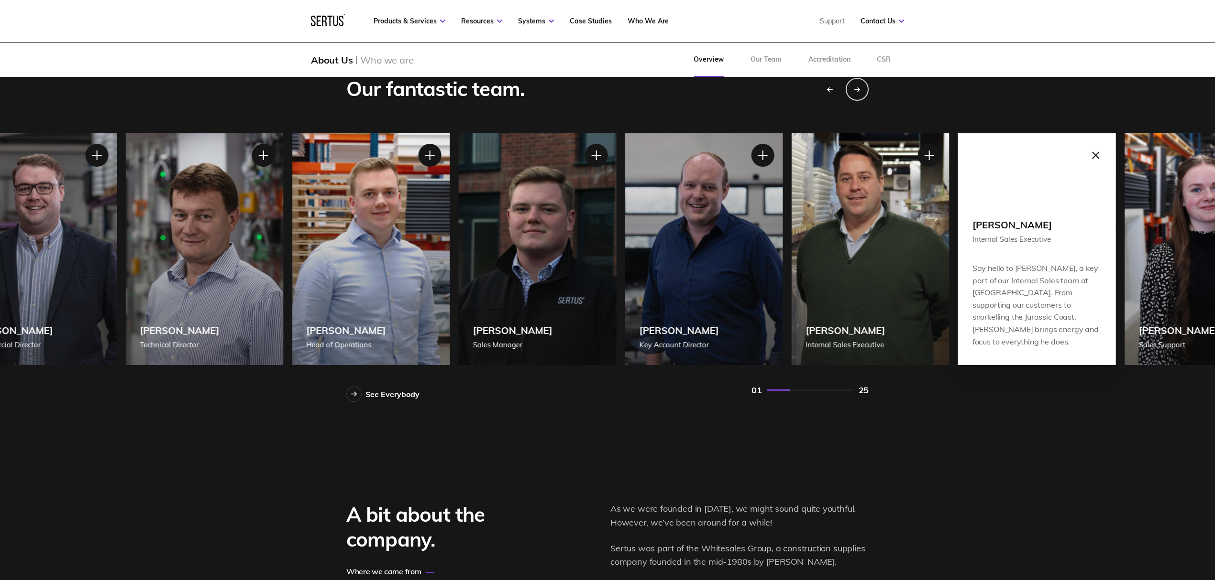
click at [834, 322] on div "[PERSON_NAME] Internal Sales Executive" at bounding box center [870, 249] width 158 height 232
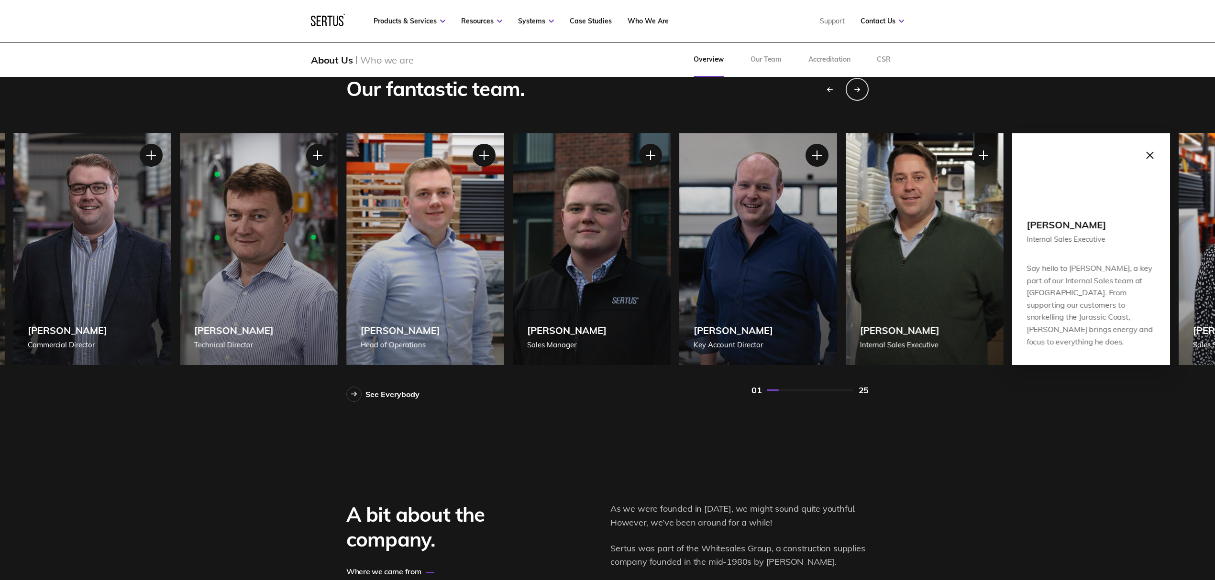
click at [649, 133] on div "[PERSON_NAME] Sales Manager [PERSON_NAME] Sales Manager [PERSON_NAME] is our Sa…" at bounding box center [592, 133] width 158 height 0
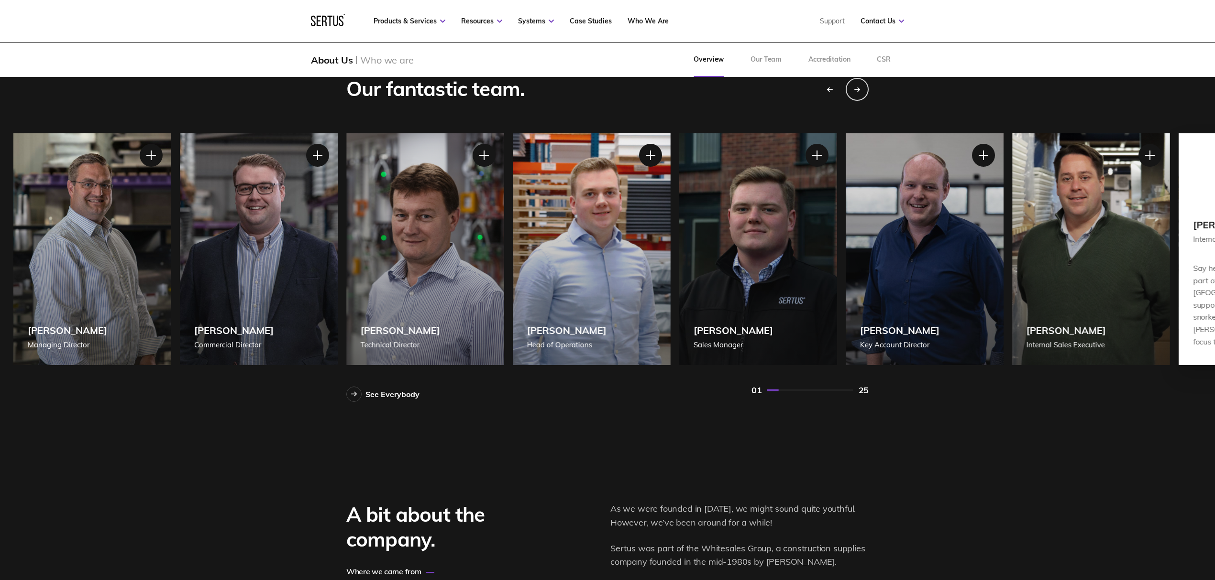
click at [679, 159] on div "[PERSON_NAME] Sales Manager" at bounding box center [758, 249] width 158 height 232
click at [820, 154] on div at bounding box center [817, 155] width 24 height 24
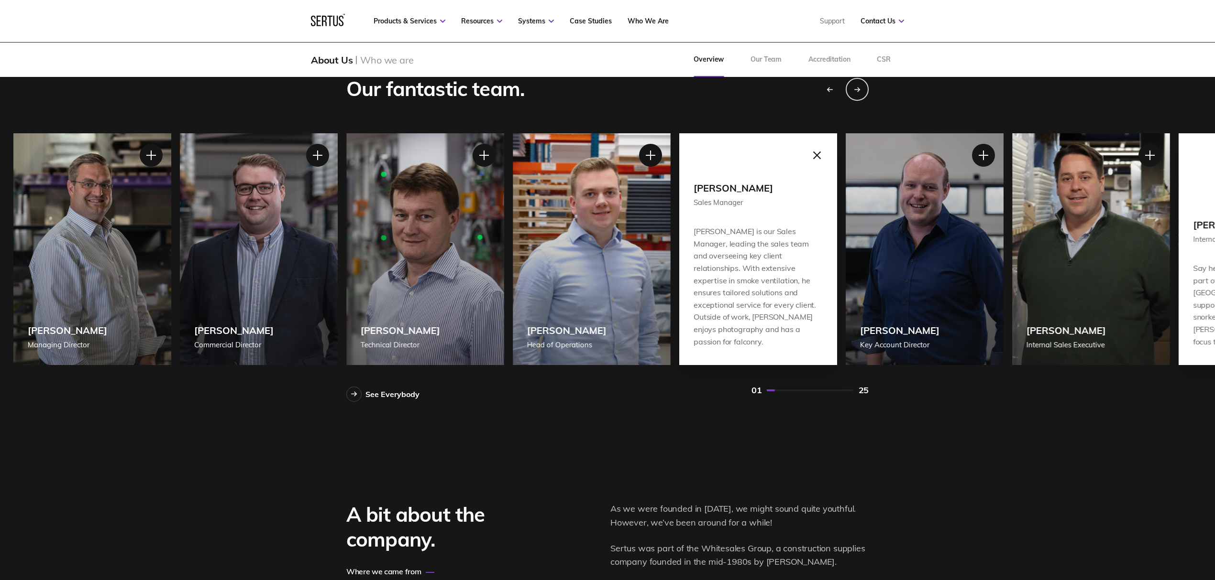
click at [823, 148] on div at bounding box center [817, 155] width 24 height 24
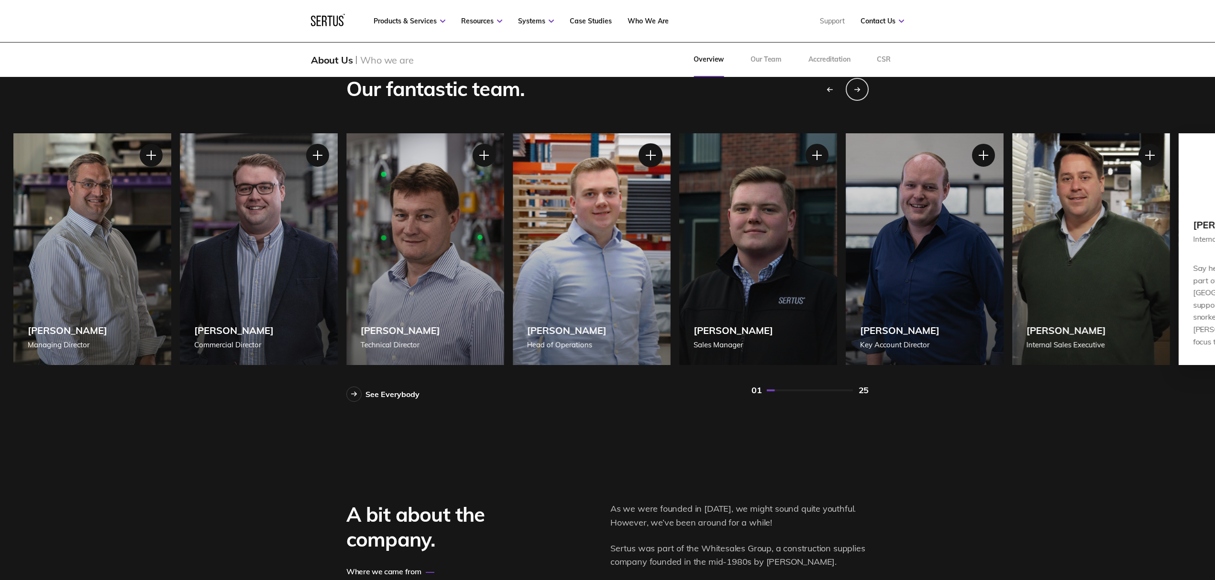
click at [648, 153] on div at bounding box center [650, 155] width 24 height 24
